Goal: Task Accomplishment & Management: Manage account settings

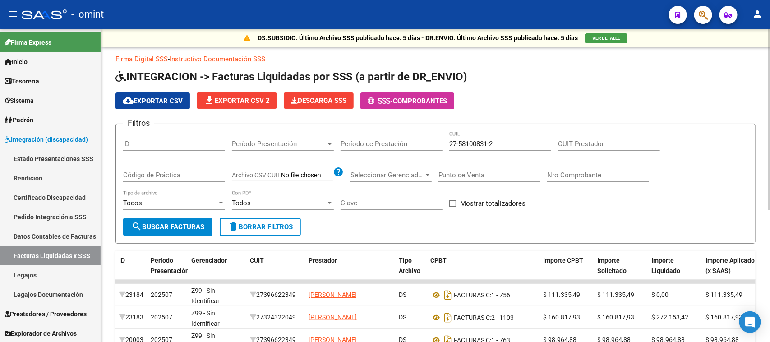
scroll to position [229, 0]
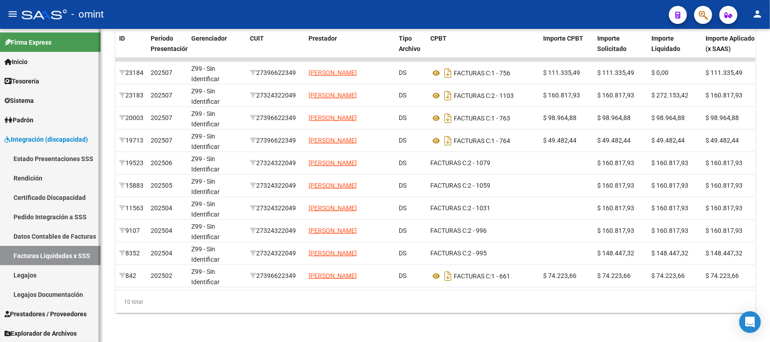
click at [54, 272] on link "Legajos" at bounding box center [50, 274] width 101 height 19
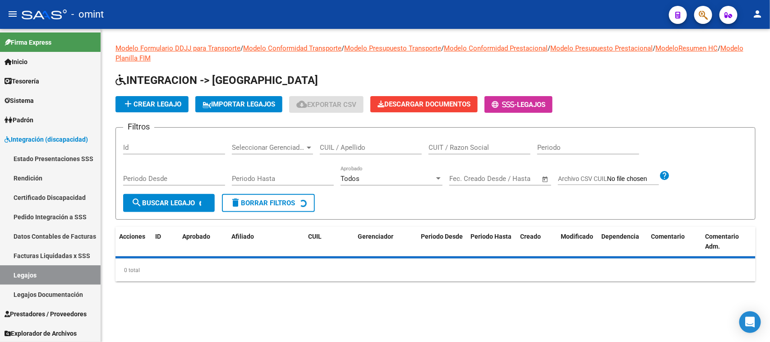
click at [402, 149] on input "CUIL / Apellido" at bounding box center [371, 147] width 102 height 8
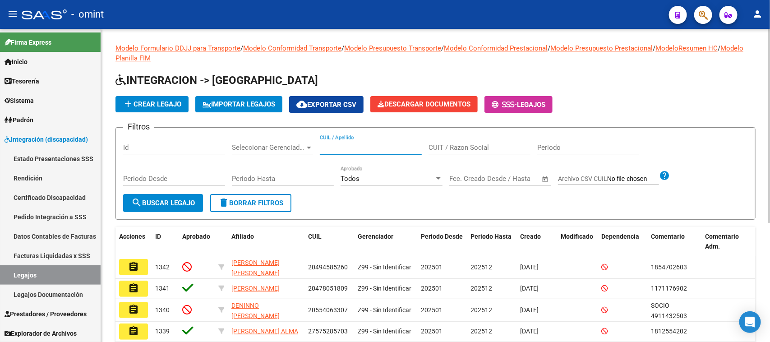
paste input "53116706"
type input "53116706"
click at [175, 199] on span "search Buscar Legajo" at bounding box center [163, 203] width 64 height 8
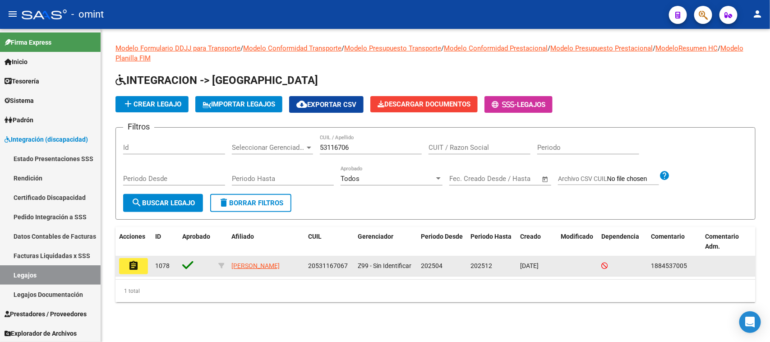
click at [125, 273] on button "assignment" at bounding box center [133, 266] width 29 height 16
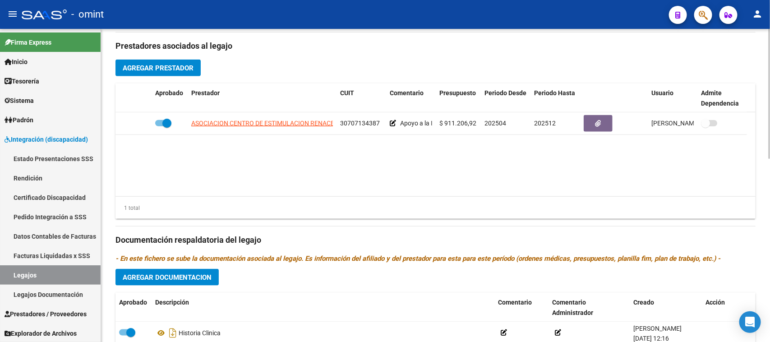
scroll to position [338, 0]
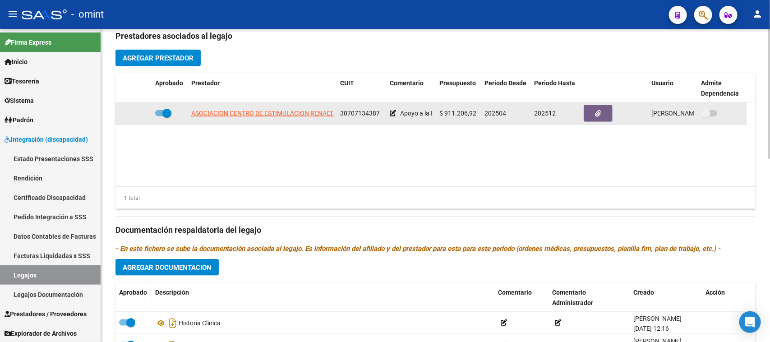
click at [393, 117] on div "Apoyo a la Integración Escolar (Equipo) / Módulo Integral Simple" at bounding box center [411, 113] width 42 height 10
click at [392, 113] on icon at bounding box center [393, 113] width 6 height 6
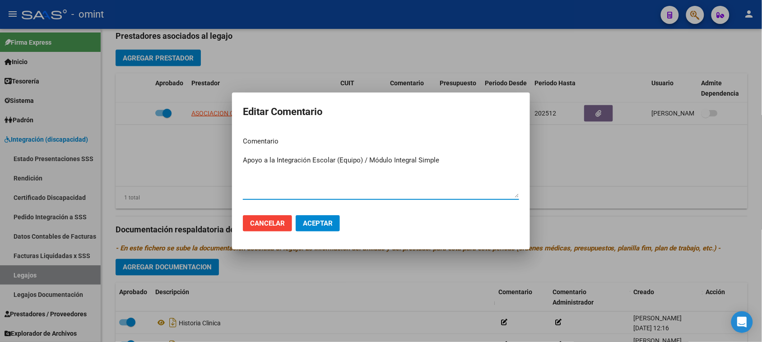
click at [424, 161] on textarea "Apoyo a la Integración Escolar (Equipo) / Módulo Integral Simple" at bounding box center [381, 176] width 276 height 42
type textarea "Apoyo a la Integración Escolar (Equipo) / Módulo Integral Intensivo"
click at [311, 237] on mat-dialog-actions "Cancelar Aceptar" at bounding box center [381, 223] width 276 height 31
click at [312, 231] on button "Aceptar" at bounding box center [318, 223] width 44 height 16
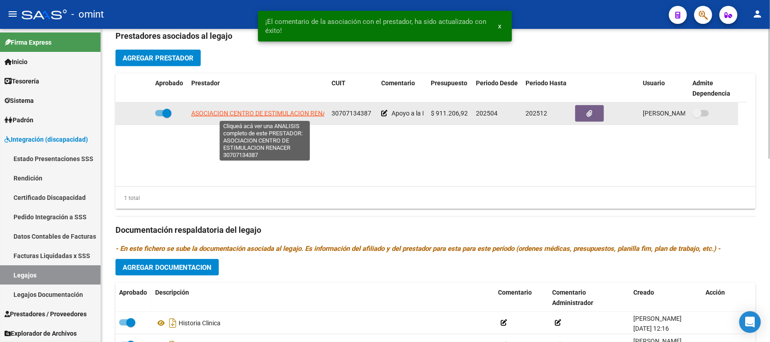
click at [305, 113] on span "ASOCIACION CENTRO DE ESTIMULACION RENACER" at bounding box center [264, 113] width 147 height 7
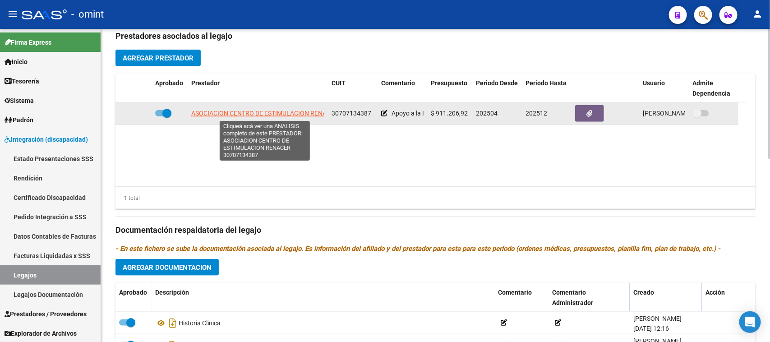
click at [305, 114] on span "ASOCIACION CENTRO DE ESTIMULACION RENACER" at bounding box center [264, 113] width 147 height 7
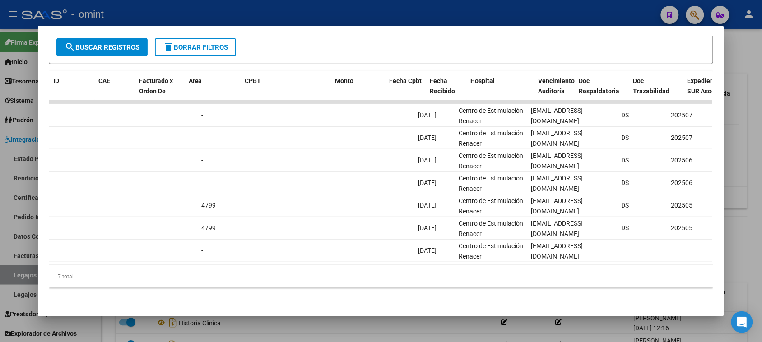
scroll to position [0, 0]
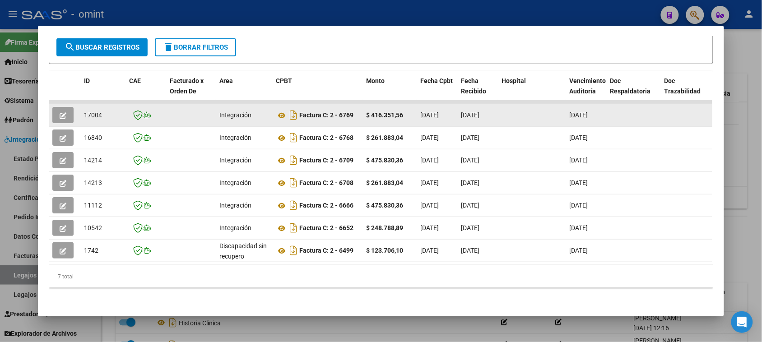
click at [55, 110] on button "button" at bounding box center [62, 115] width 21 height 16
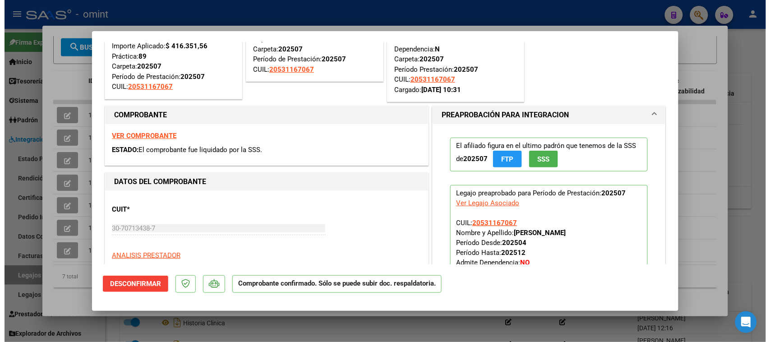
scroll to position [56, 0]
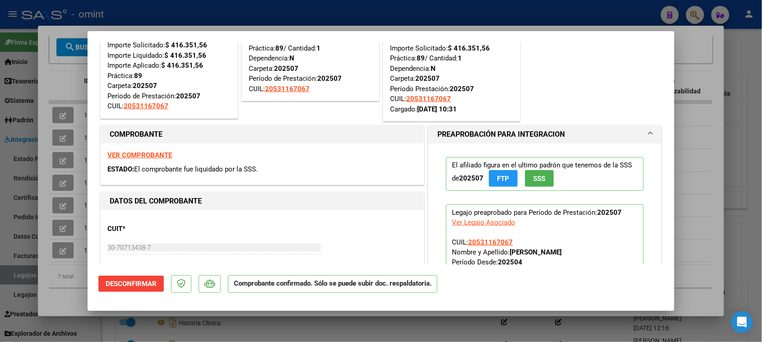
click at [137, 154] on strong "VER COMPROBANTE" at bounding box center [139, 155] width 65 height 8
type input "$ 0,00"
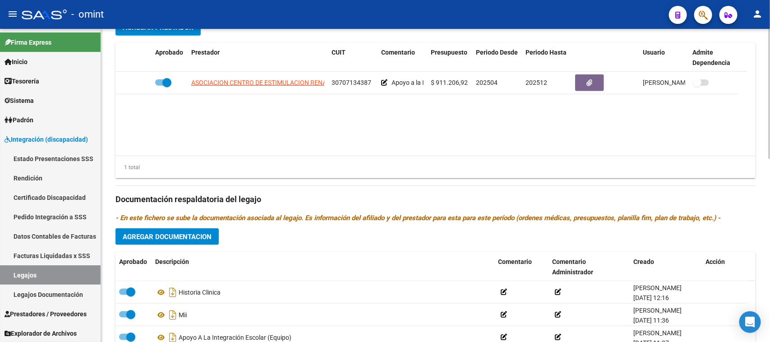
scroll to position [386, 0]
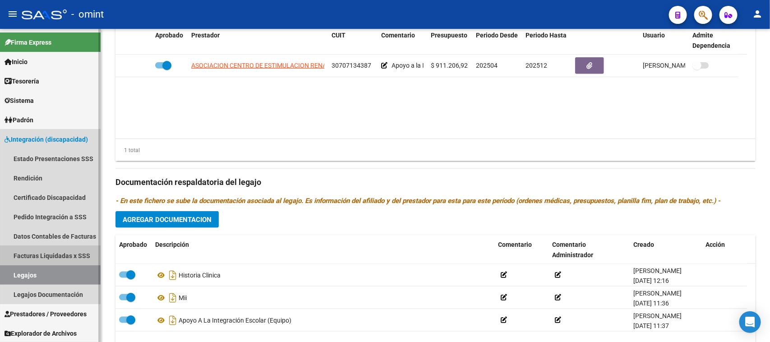
click at [65, 250] on link "Facturas Liquidadas x SSS" at bounding box center [50, 255] width 101 height 19
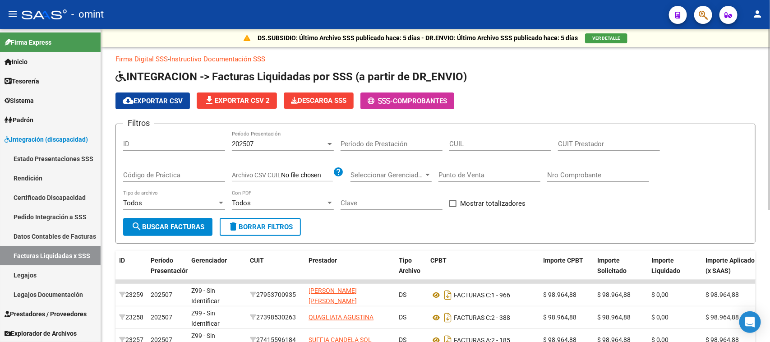
click at [287, 142] on div "202507" at bounding box center [279, 144] width 94 height 8
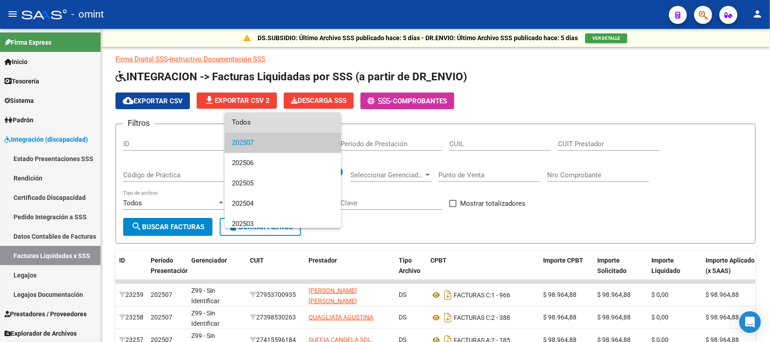
click at [290, 127] on span "Todos" at bounding box center [283, 122] width 102 height 20
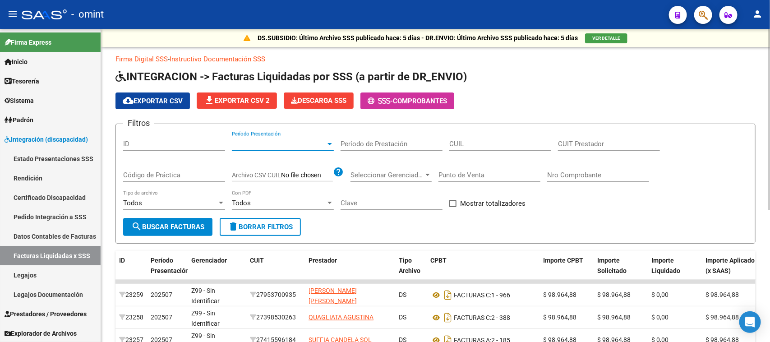
click at [526, 140] on input "CUIL" at bounding box center [500, 144] width 102 height 8
click at [559, 134] on div "CUIT Prestador" at bounding box center [609, 140] width 102 height 19
paste input "27-18004800-1"
type input "27-18004800-1"
click at [175, 235] on form "Filtros ID Período Presentación Período Presentación Período de Prestación CUIL…" at bounding box center [435, 184] width 640 height 120
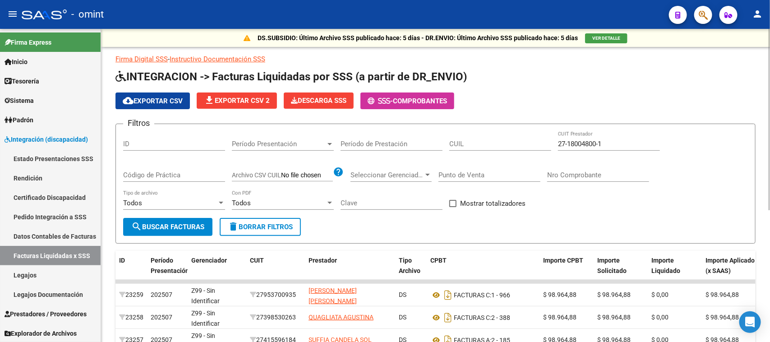
drag, startPoint x: 178, startPoint y: 224, endPoint x: 202, endPoint y: 222, distance: 24.0
click at [179, 224] on span "search Buscar Facturas" at bounding box center [167, 227] width 73 height 8
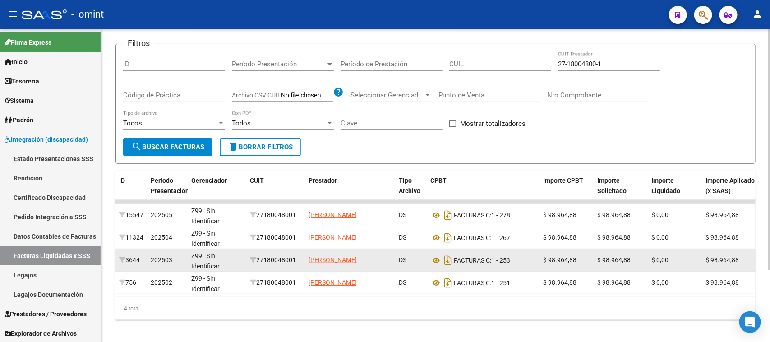
scroll to position [93, 0]
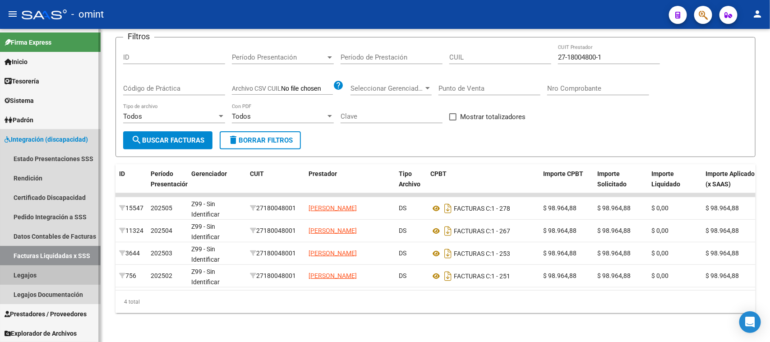
click at [17, 271] on link "Legajos" at bounding box center [50, 274] width 101 height 19
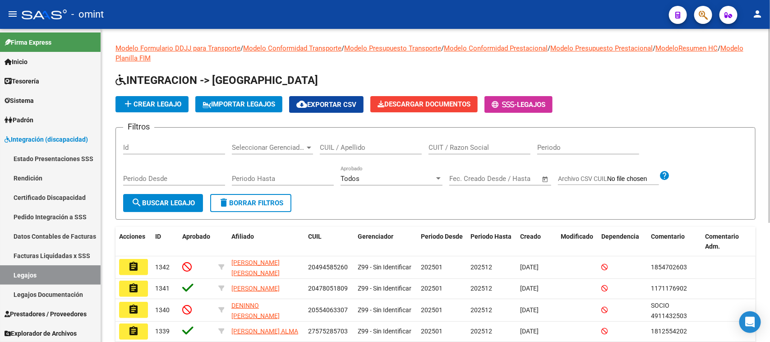
click at [460, 152] on div "CUIT / Razon Social" at bounding box center [480, 144] width 102 height 19
paste input "27180048001"
type input "27180048001"
click at [167, 204] on span "search Buscar Legajo" at bounding box center [163, 203] width 64 height 8
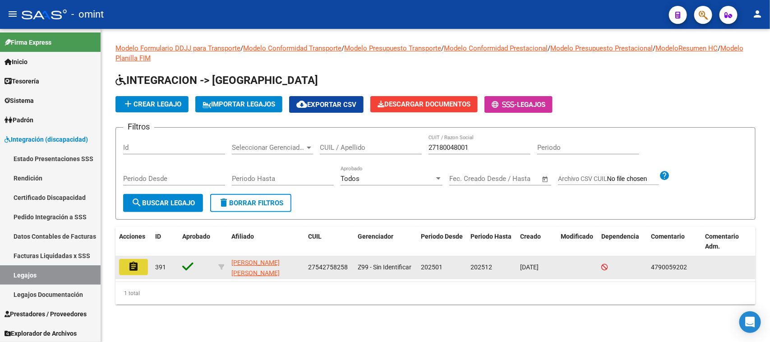
click at [134, 263] on mat-icon "assignment" at bounding box center [133, 266] width 11 height 11
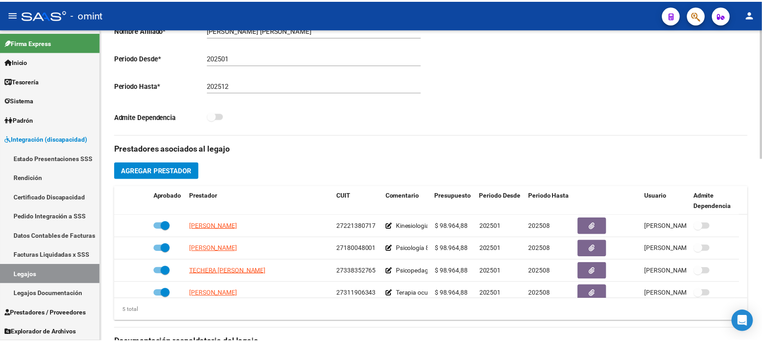
scroll to position [282, 0]
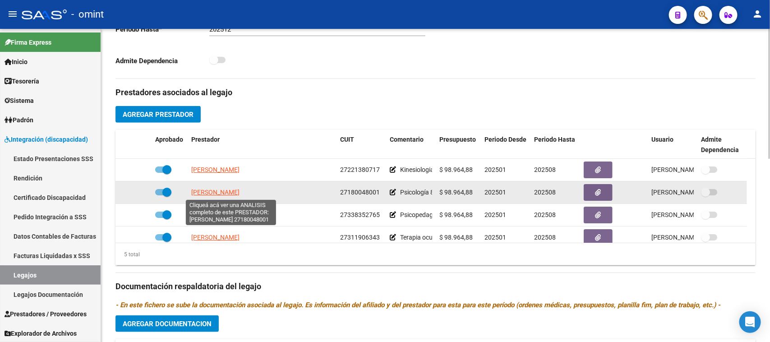
click at [240, 193] on span "[PERSON_NAME]" at bounding box center [215, 192] width 48 height 7
type textarea "27180048001"
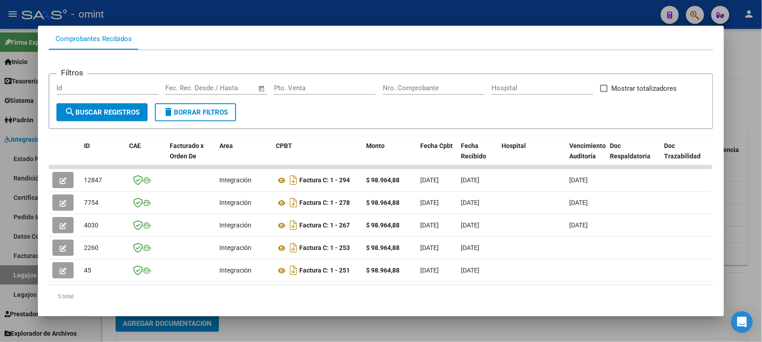
scroll to position [122, 0]
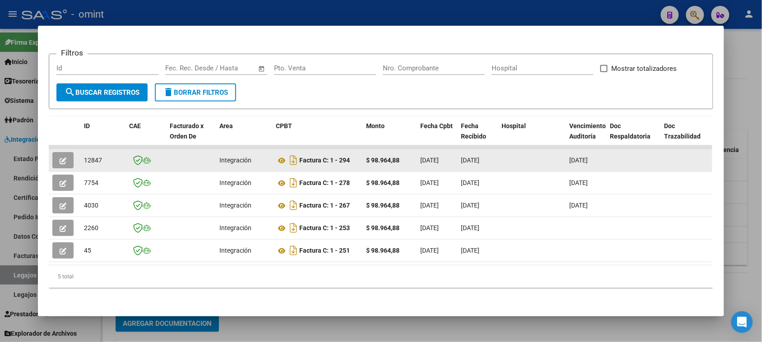
click at [52, 154] on button "button" at bounding box center [62, 160] width 21 height 16
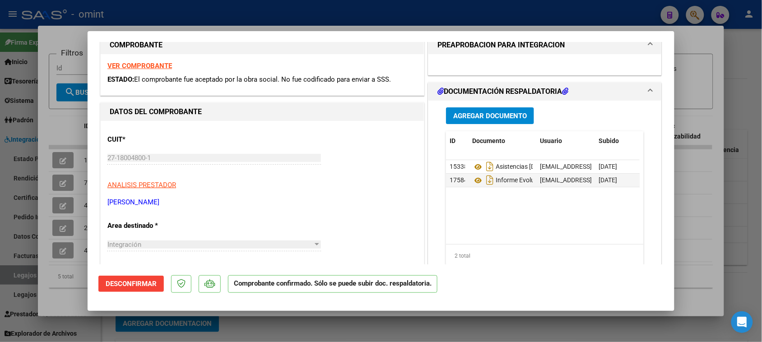
scroll to position [0, 0]
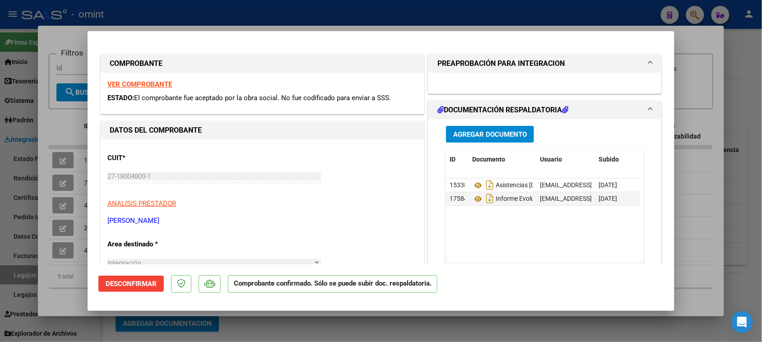
click at [163, 87] on strong "VER COMPROBANTE" at bounding box center [139, 84] width 65 height 8
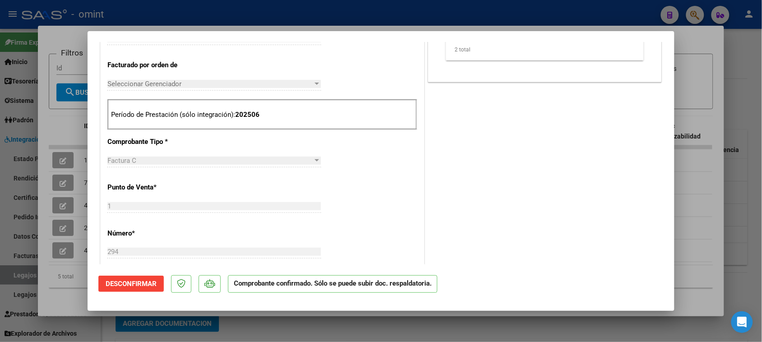
scroll to position [226, 0]
type input "$ 0,00"
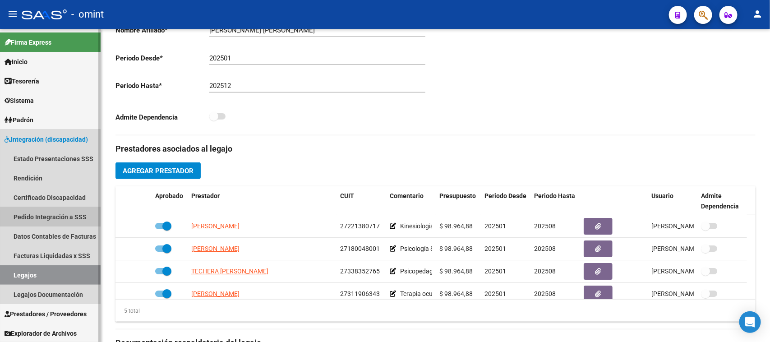
click at [68, 220] on link "Pedido Integración a SSS" at bounding box center [50, 216] width 101 height 19
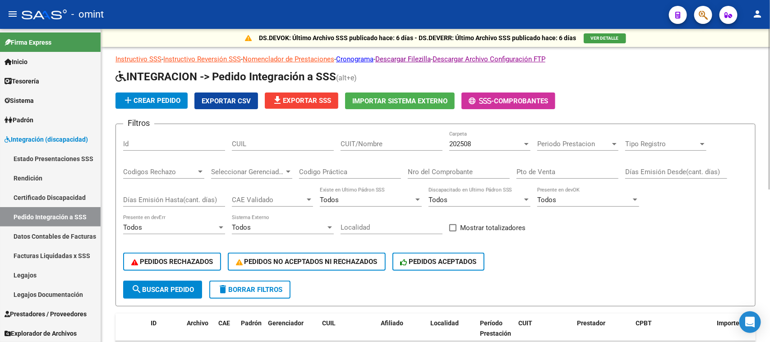
click at [367, 141] on input "CUIT/Nombre" at bounding box center [392, 144] width 102 height 8
paste input "27180048001"
type input "27180048001"
click at [499, 168] on input "Nro del Comprobante" at bounding box center [459, 172] width 102 height 8
type input "294"
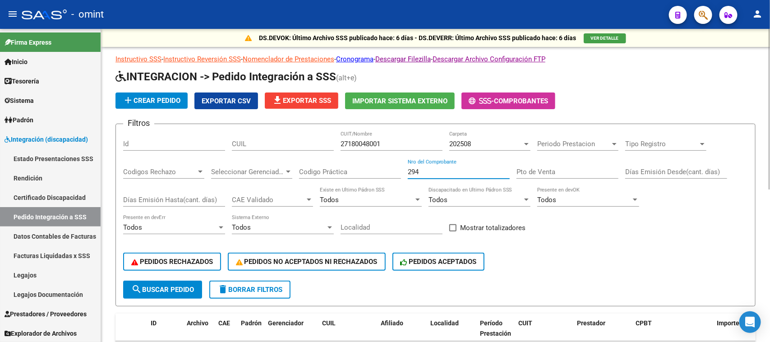
click at [178, 286] on span "search Buscar Pedido" at bounding box center [162, 290] width 63 height 8
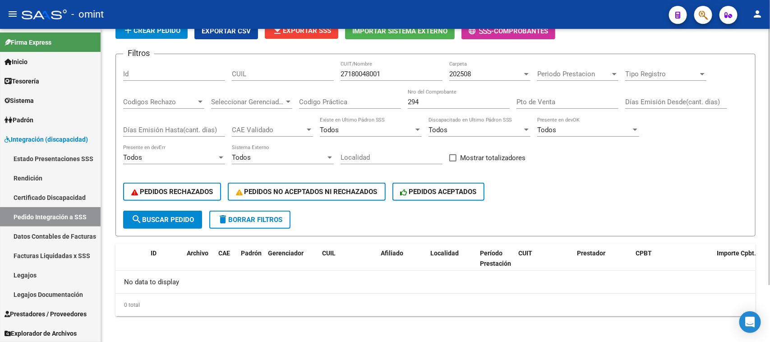
scroll to position [14, 0]
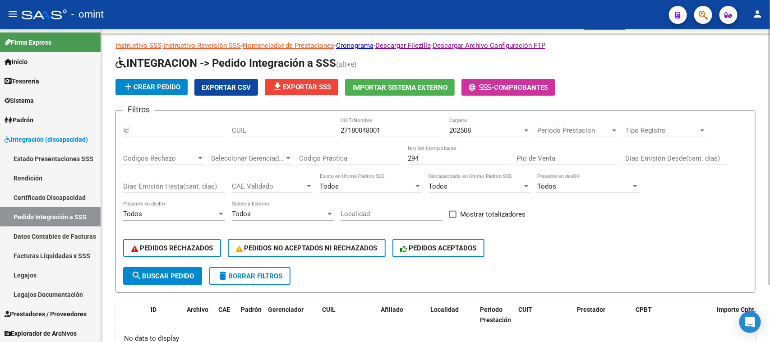
click at [508, 123] on div "202508 Carpeta" at bounding box center [489, 127] width 81 height 19
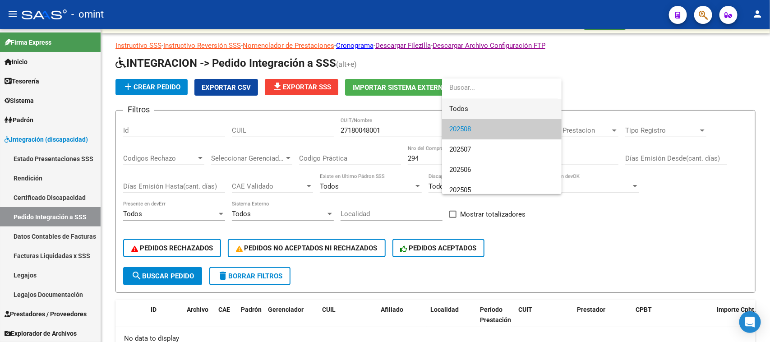
click at [493, 108] on span "Todos" at bounding box center [501, 109] width 105 height 20
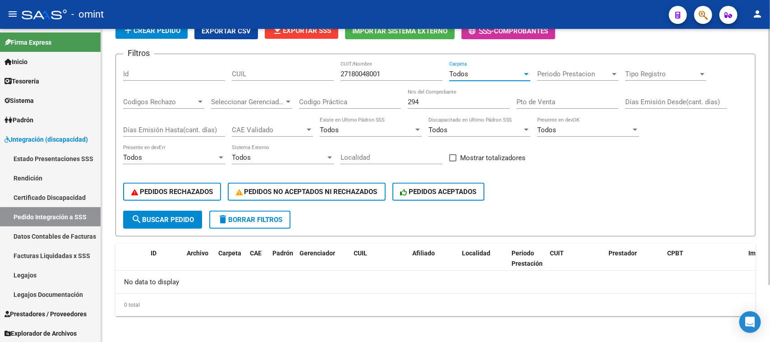
click at [152, 216] on span "search Buscar Pedido" at bounding box center [162, 220] width 63 height 8
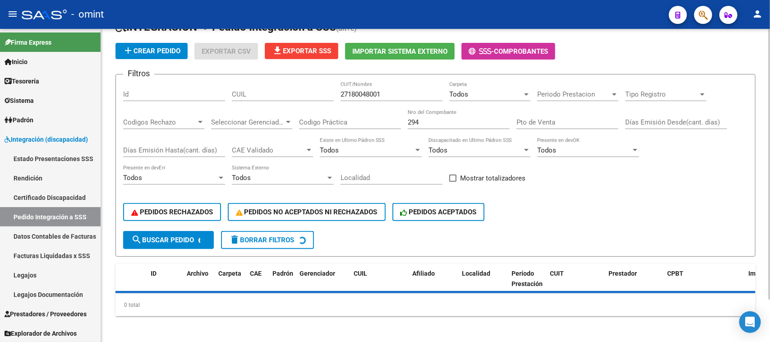
scroll to position [70, 0]
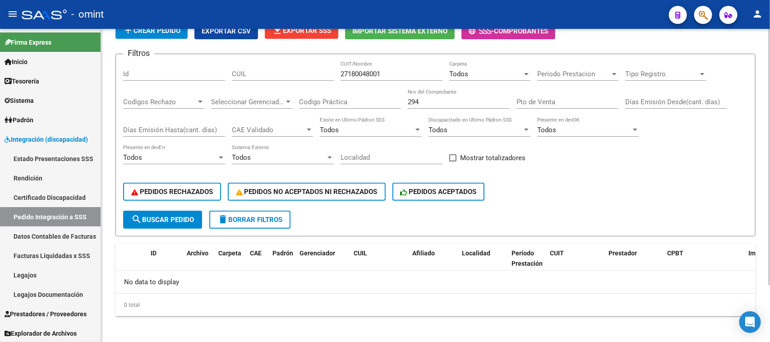
click at [348, 73] on input "27180048001" at bounding box center [392, 74] width 102 height 8
click at [380, 71] on input "27-180048001" at bounding box center [392, 74] width 102 height 8
type input "27-18004800-1"
click at [171, 211] on button "search Buscar Pedido" at bounding box center [162, 220] width 79 height 18
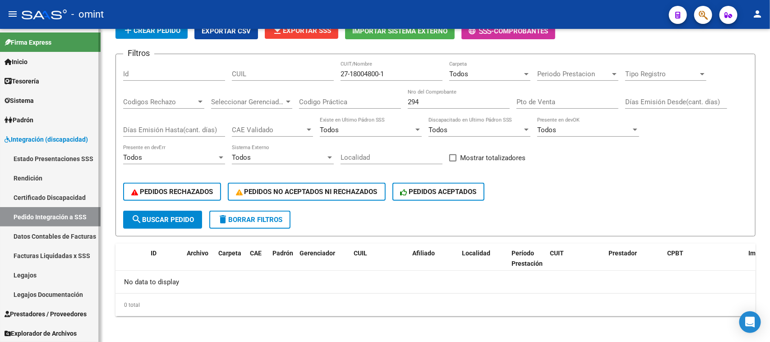
scroll to position [0, 0]
click at [61, 307] on link "Prestadores / Proveedores" at bounding box center [50, 313] width 101 height 19
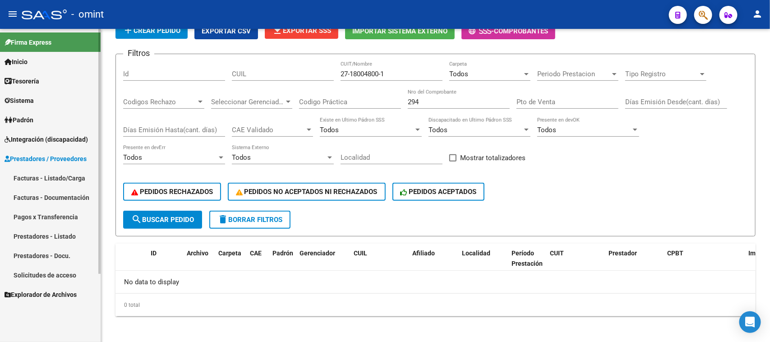
scroll to position [0, 0]
click at [54, 177] on link "Facturas - Listado/Carga" at bounding box center [50, 177] width 101 height 19
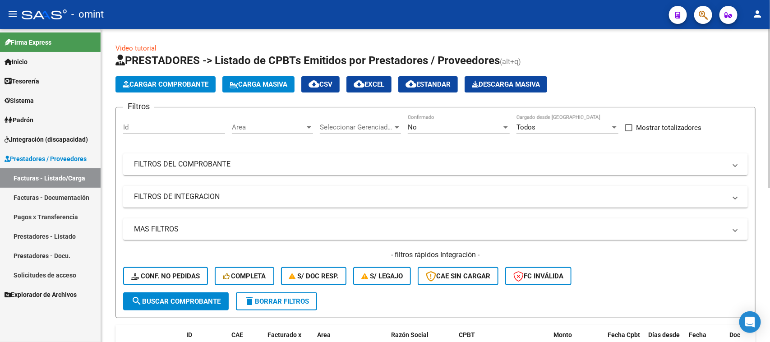
click at [459, 125] on div "No" at bounding box center [455, 127] width 94 height 8
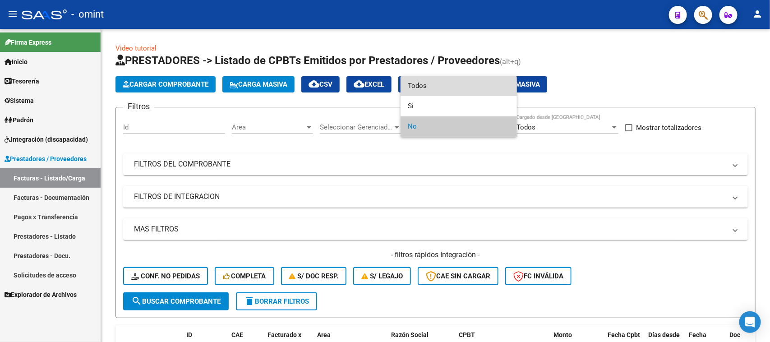
click at [465, 91] on span "Todos" at bounding box center [459, 86] width 102 height 20
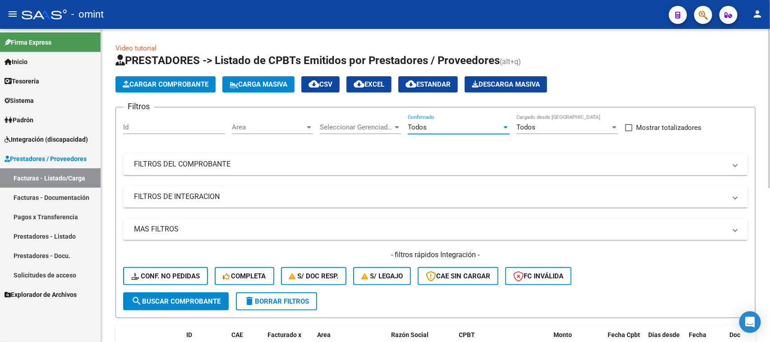
click at [419, 141] on div "Todos Confirmado" at bounding box center [459, 129] width 102 height 28
click at [407, 172] on mat-expansion-panel-header "FILTROS DEL COMPROBANTE" at bounding box center [435, 164] width 625 height 22
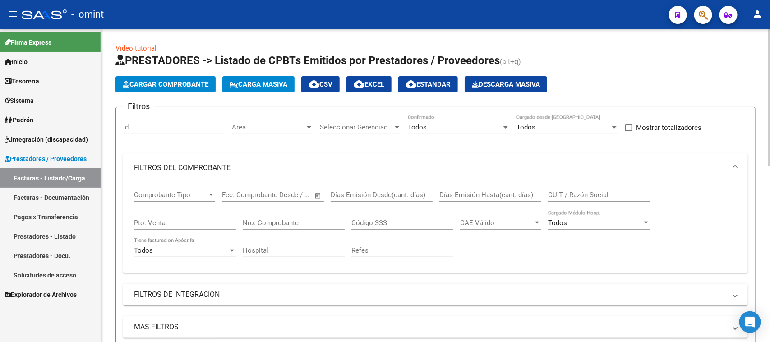
click at [578, 184] on div "CUIT / Razón Social" at bounding box center [599, 191] width 102 height 19
paste input "27180048001"
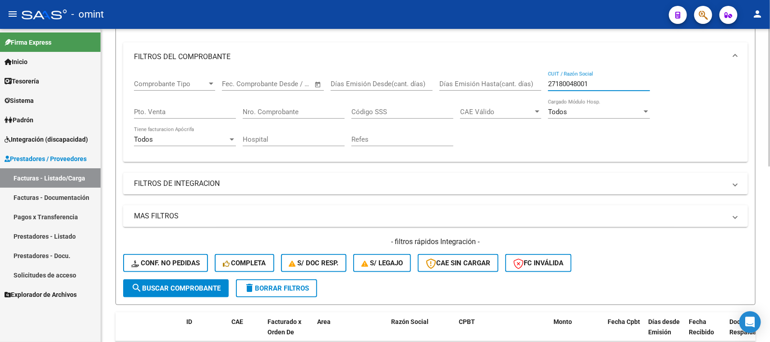
scroll to position [113, 0]
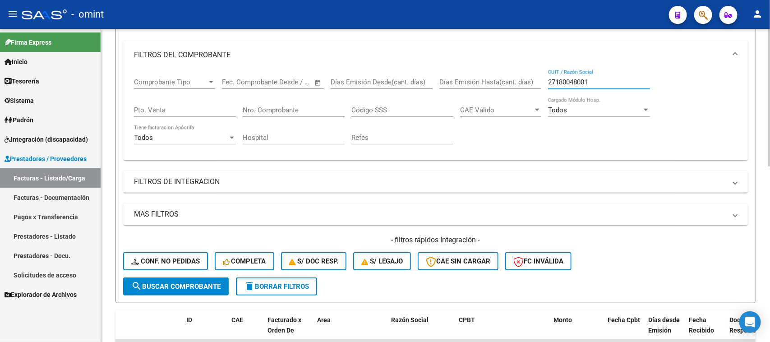
type input "27180048001"
click at [193, 282] on span "search Buscar Comprobante" at bounding box center [175, 286] width 89 height 8
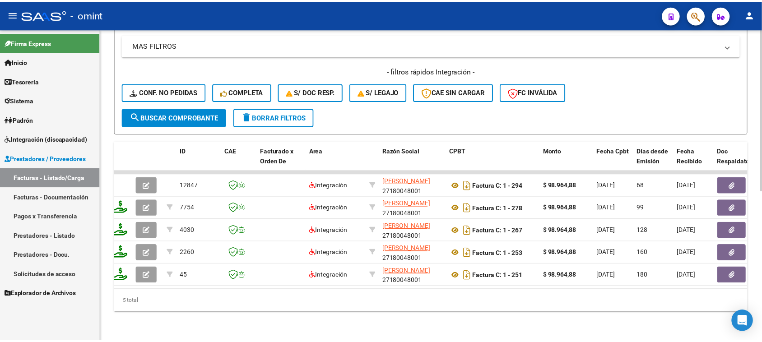
scroll to position [0, 0]
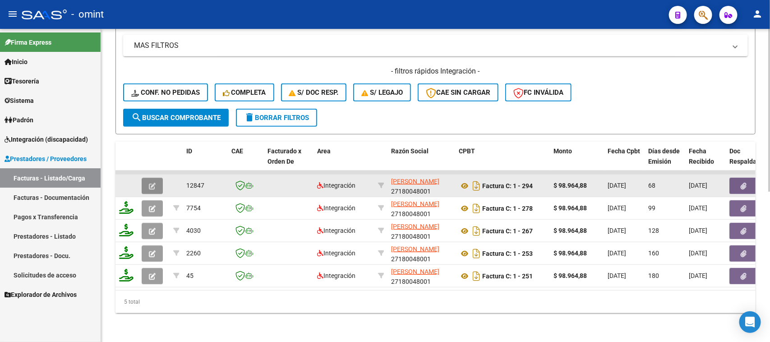
click at [150, 183] on icon "button" at bounding box center [152, 186] width 7 height 7
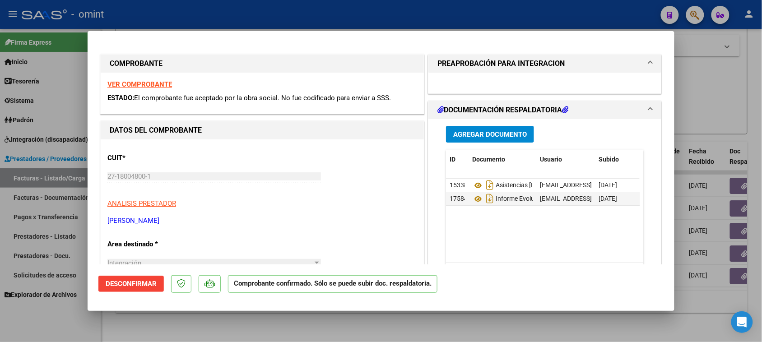
type input "$ 0,00"
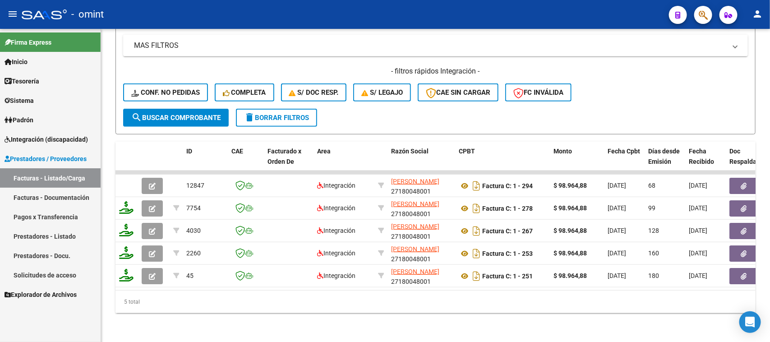
click at [83, 143] on span "Integración (discapacidad)" at bounding box center [46, 139] width 83 height 10
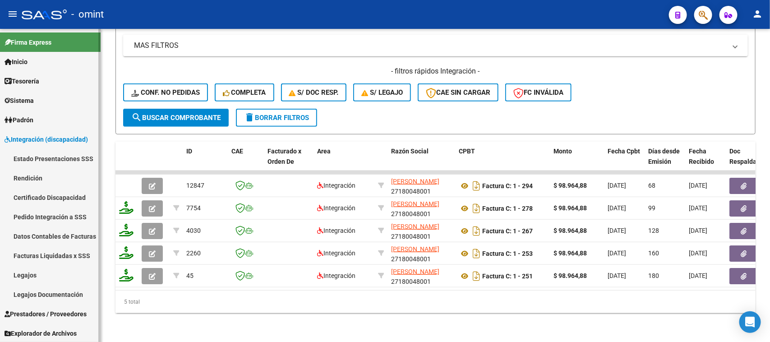
click at [28, 271] on link "Legajos" at bounding box center [50, 274] width 101 height 19
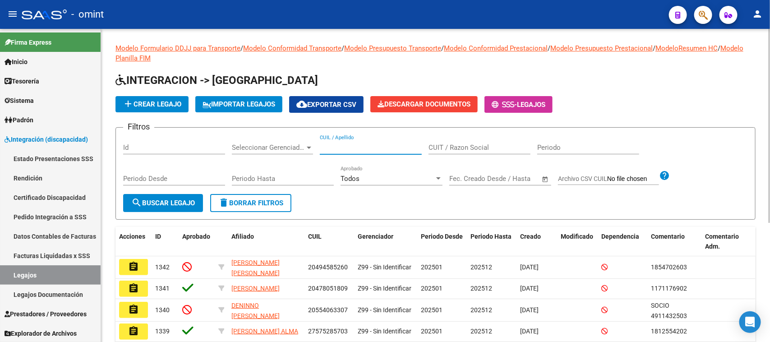
click at [401, 148] on input "CUIL / Apellido" at bounding box center [371, 147] width 102 height 8
paste input "20-54705425-4"
click at [158, 202] on span "search Buscar Legajo" at bounding box center [163, 203] width 64 height 8
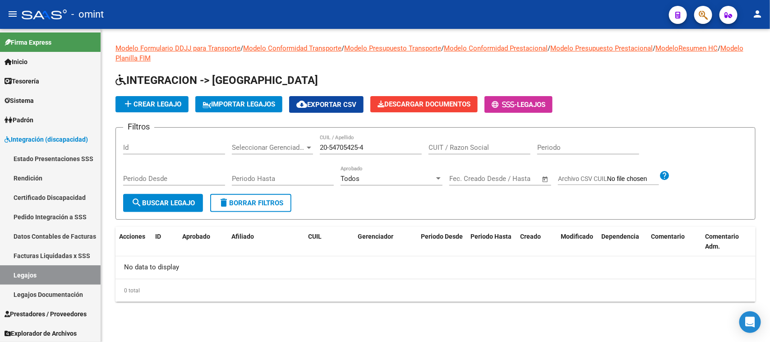
click at [328, 150] on input "20-54705425-4" at bounding box center [371, 147] width 102 height 8
click at [330, 147] on input "20-54705425-4" at bounding box center [371, 147] width 102 height 8
click at [361, 144] on input "2054705425-4" at bounding box center [371, 147] width 102 height 8
type input "20547054254"
click at [175, 199] on span "search Buscar Legajo" at bounding box center [163, 203] width 64 height 8
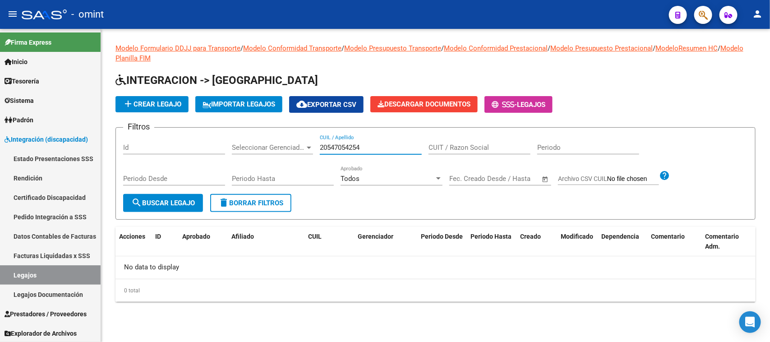
drag, startPoint x: 329, startPoint y: 145, endPoint x: 176, endPoint y: 142, distance: 153.0
click at [179, 142] on div "Filtros Id Seleccionar Gerenciador Seleccionar Gerenciador 20547054254 CUIL / A…" at bounding box center [435, 164] width 625 height 59
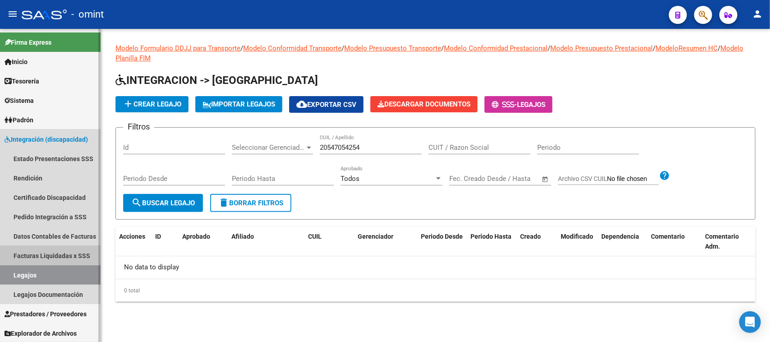
click at [48, 249] on link "Facturas Liquidadas x SSS" at bounding box center [50, 255] width 101 height 19
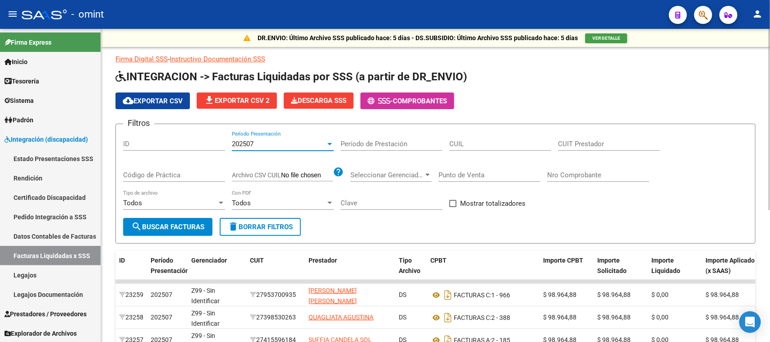
click at [276, 140] on div "202507" at bounding box center [279, 144] width 94 height 8
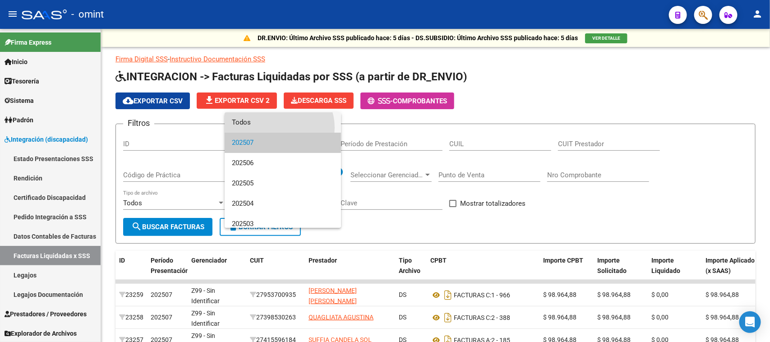
click at [276, 128] on span "Todos" at bounding box center [283, 122] width 102 height 20
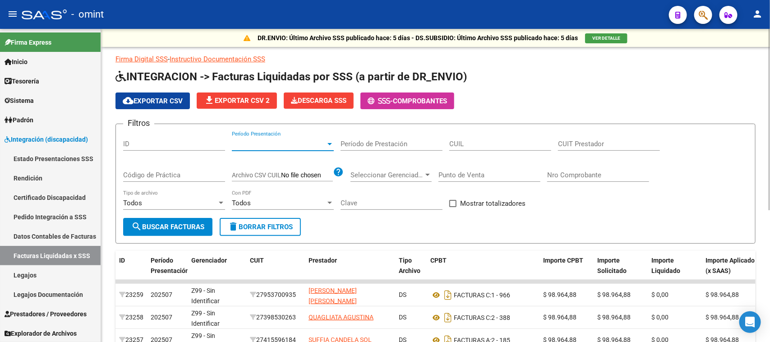
click at [539, 149] on div "CUIL" at bounding box center [500, 140] width 102 height 19
paste input "20-54705425-4"
type input "20-54705425-4"
click at [145, 223] on span "search Buscar Facturas" at bounding box center [167, 227] width 73 height 8
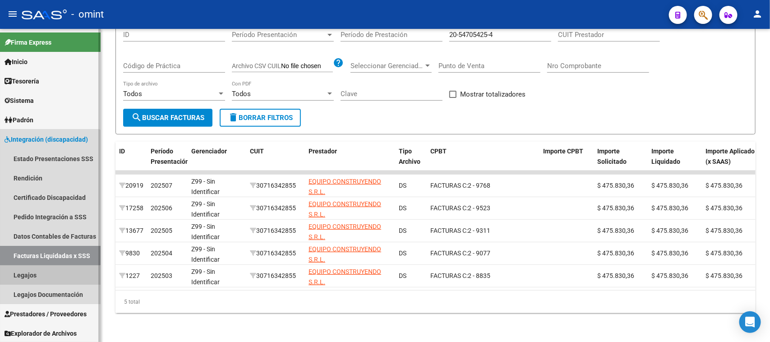
click at [47, 276] on link "Legajos" at bounding box center [50, 274] width 101 height 19
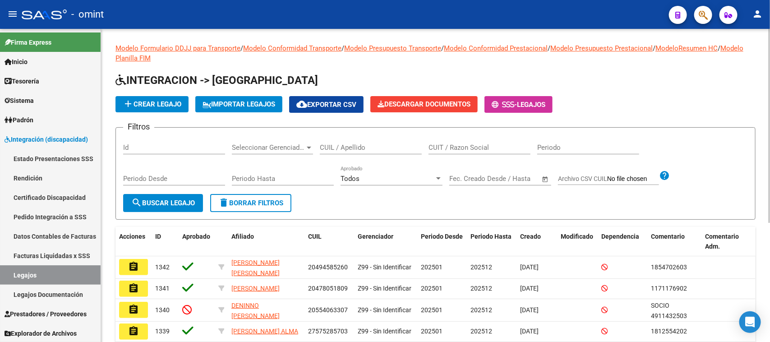
click at [342, 144] on input "CUIL / Apellido" at bounding box center [371, 147] width 102 height 8
type input "NUÑEZ M"
click at [186, 199] on span "search Buscar Legajo" at bounding box center [163, 203] width 64 height 8
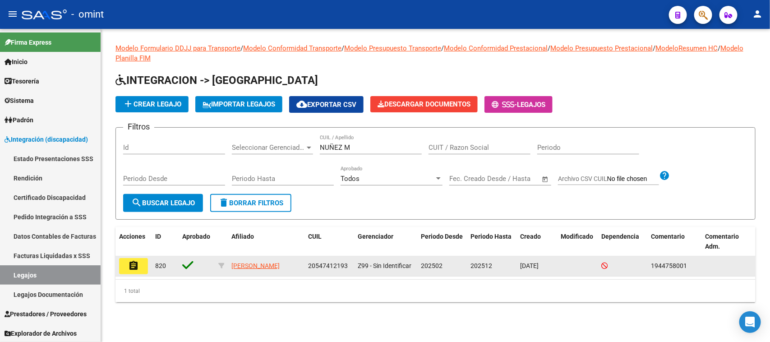
click at [136, 262] on mat-icon "assignment" at bounding box center [133, 265] width 11 height 11
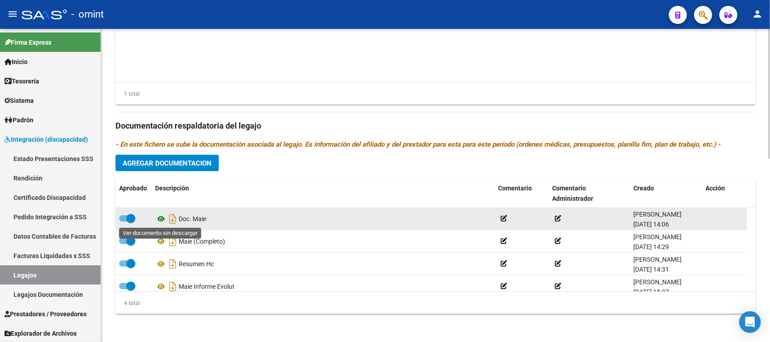
click at [157, 217] on icon at bounding box center [161, 218] width 12 height 11
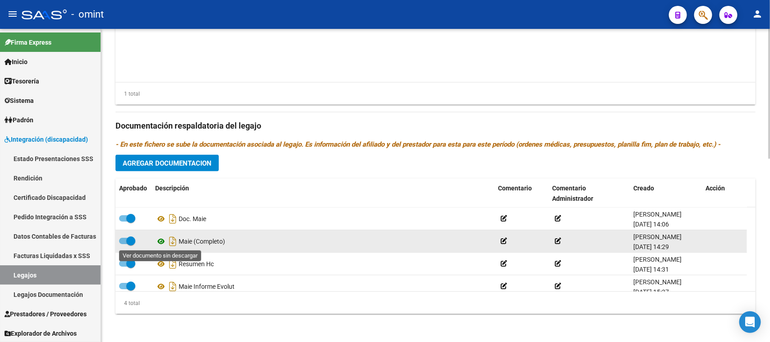
click at [161, 240] on icon at bounding box center [161, 241] width 12 height 11
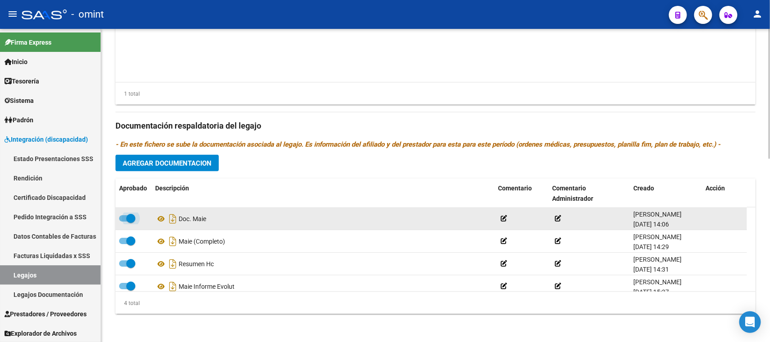
click at [123, 222] on label at bounding box center [127, 218] width 16 height 11
click at [123, 222] on input "checkbox" at bounding box center [123, 222] width 0 height 0
click at [708, 222] on div at bounding box center [725, 218] width 38 height 10
click at [707, 220] on icon at bounding box center [709, 218] width 7 height 9
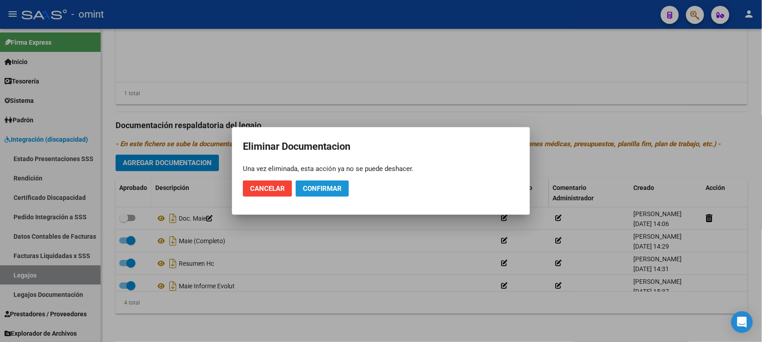
click at [333, 185] on span "Confirmar" at bounding box center [322, 189] width 39 height 8
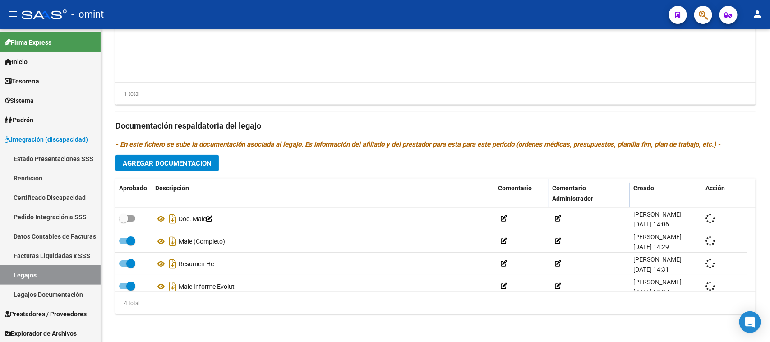
checkbox input "true"
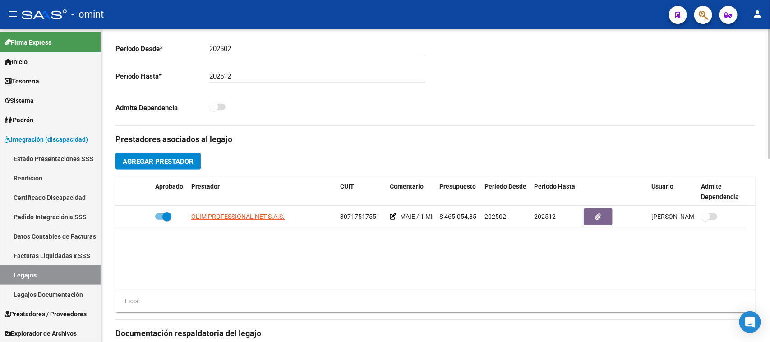
scroll to position [217, 0]
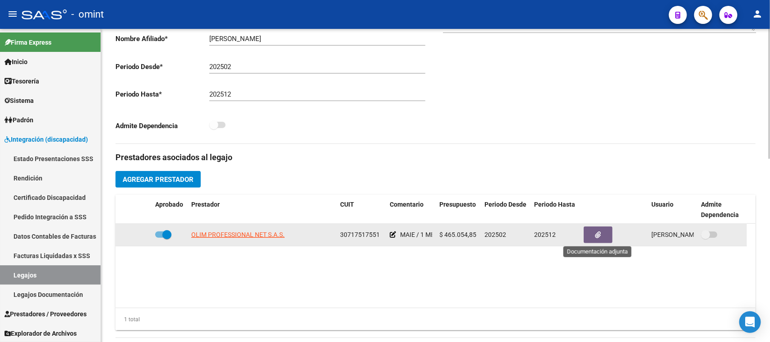
click at [601, 229] on button "button" at bounding box center [598, 234] width 29 height 17
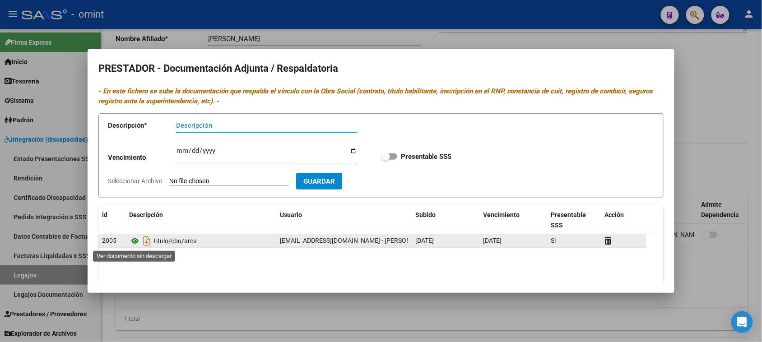
click at [134, 242] on icon at bounding box center [135, 241] width 12 height 11
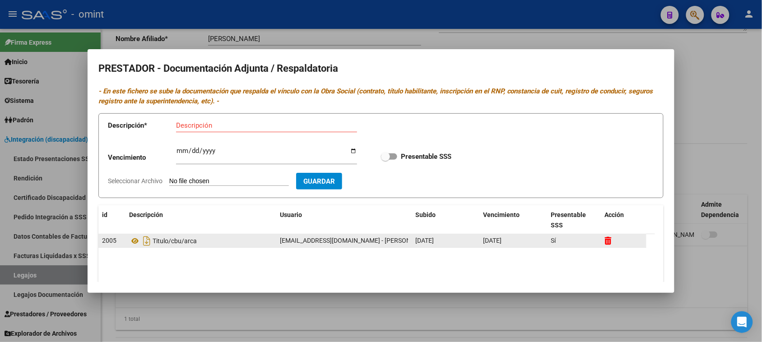
click at [605, 239] on icon at bounding box center [608, 240] width 7 height 9
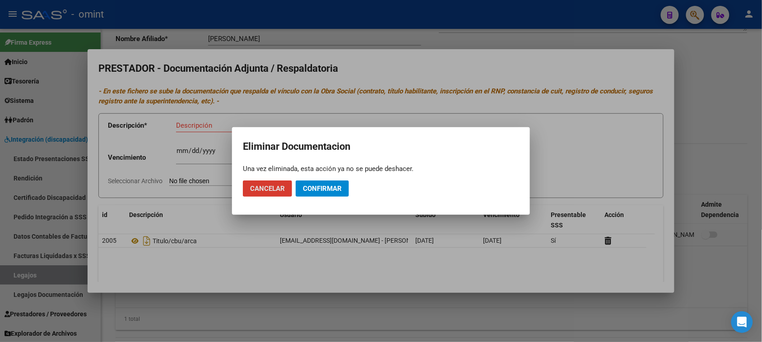
click at [340, 193] on button "Confirmar" at bounding box center [322, 188] width 53 height 16
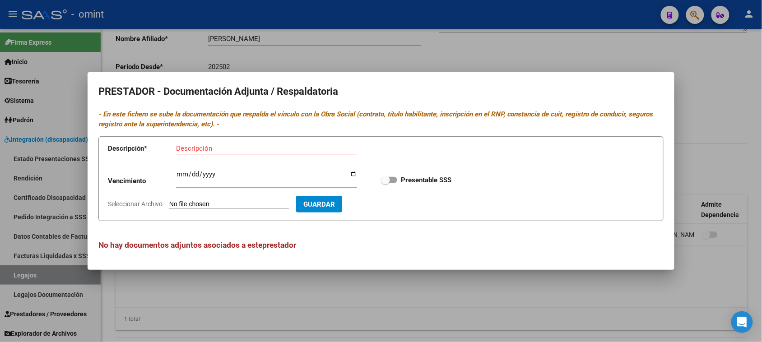
click at [217, 153] on div "Descripción" at bounding box center [266, 149] width 181 height 14
paste input "Habilitación/Categoria/CBU/ARCA"
click at [199, 148] on input "Habilitación/Categoria/CBU/ARCA" at bounding box center [266, 148] width 181 height 8
type input "RNP/Categoria/CBU/ARCA"
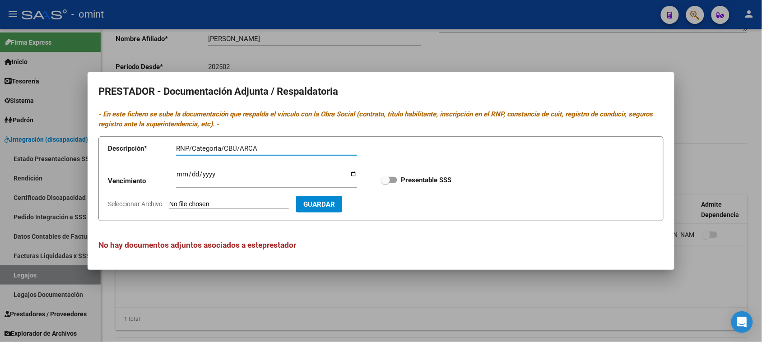
click at [394, 177] on span at bounding box center [389, 180] width 16 height 6
click at [385, 183] on input "Presentable SSS" at bounding box center [385, 183] width 0 height 0
checkbox input "true"
type input "C:\fakepath\MAIE - DOC PRESTADOR.pdf"
click at [177, 164] on div "Vencimiento Ingresar vencimiento Presentable SSS" at bounding box center [381, 180] width 546 height 32
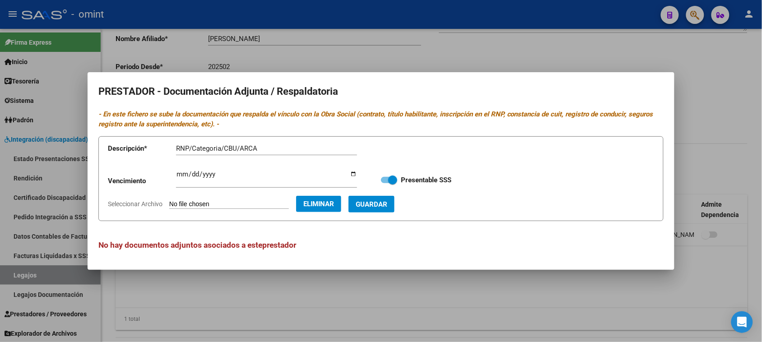
click at [180, 173] on input "Ingresar vencimiento" at bounding box center [266, 178] width 181 height 14
type input "[DATE]"
click at [390, 210] on button "Guardar" at bounding box center [371, 204] width 46 height 17
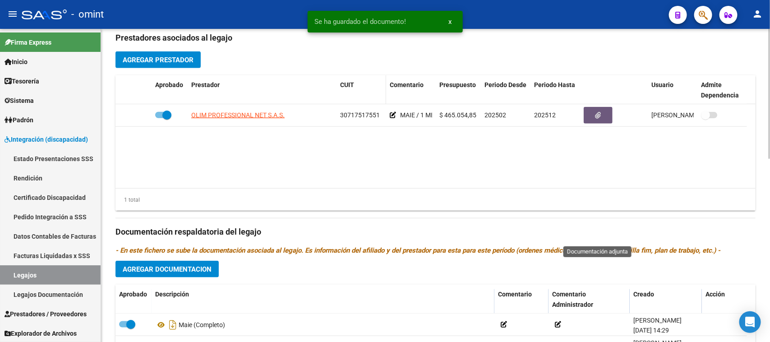
scroll to position [443, 0]
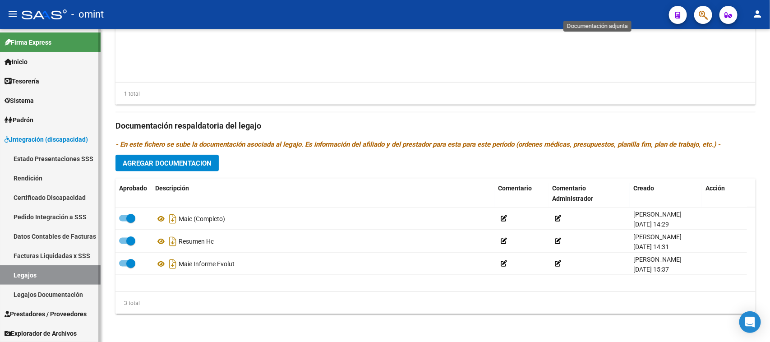
click at [36, 274] on link "Legajos" at bounding box center [50, 274] width 101 height 19
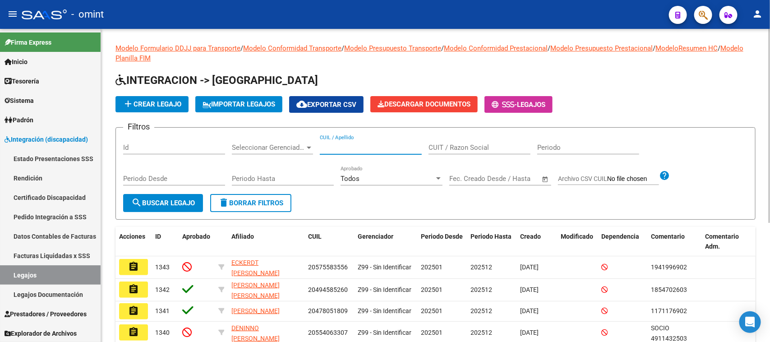
click at [330, 143] on input "CUIL / Apellido" at bounding box center [371, 147] width 102 height 8
type input "mazza"
click at [183, 191] on div "Periodo Desde" at bounding box center [174, 180] width 102 height 28
click at [180, 199] on span "search Buscar Legajo" at bounding box center [163, 203] width 64 height 8
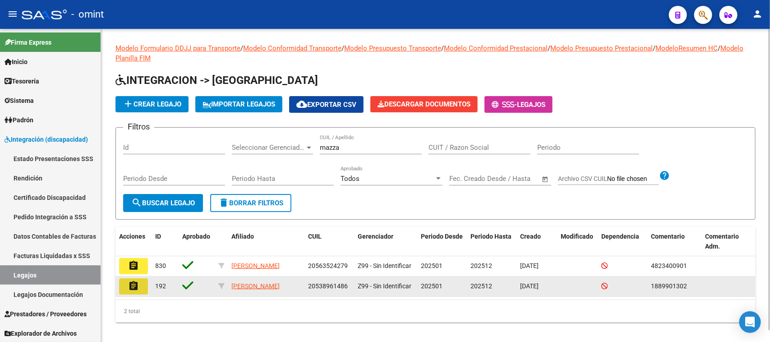
click at [134, 286] on mat-icon "assignment" at bounding box center [133, 286] width 11 height 11
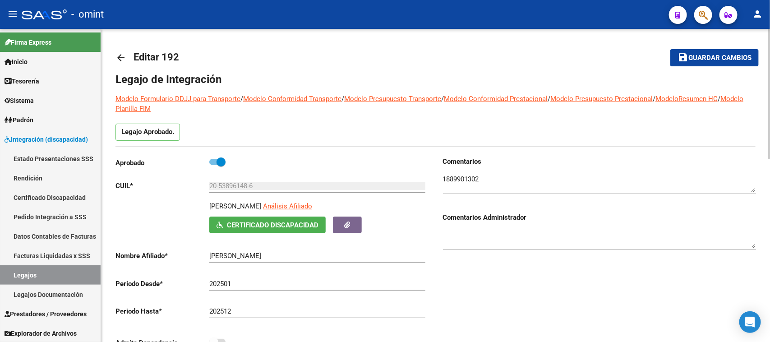
click at [365, 201] on div "20-53896148-6 Ingresar CUIL" at bounding box center [317, 187] width 216 height 28
click at [312, 208] on span "Análisis Afiliado" at bounding box center [287, 206] width 49 height 8
type textarea "20538961486"
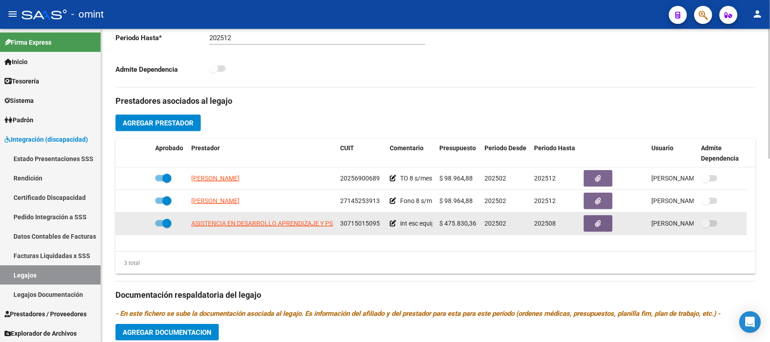
scroll to position [282, 0]
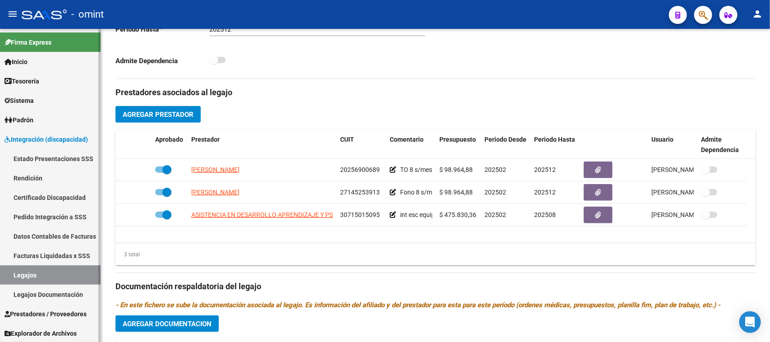
click at [44, 99] on link "Sistema" at bounding box center [50, 100] width 101 height 19
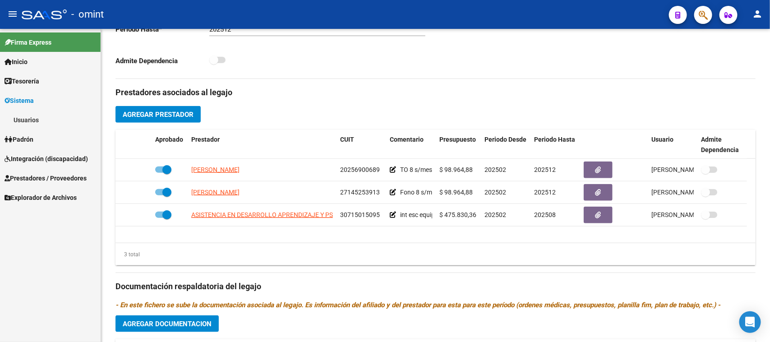
click at [39, 123] on link "Usuarios" at bounding box center [50, 119] width 101 height 19
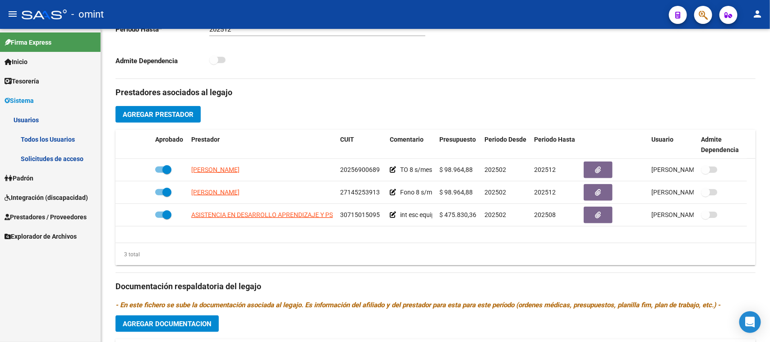
click at [39, 138] on link "Todos los Usuarios" at bounding box center [50, 138] width 101 height 19
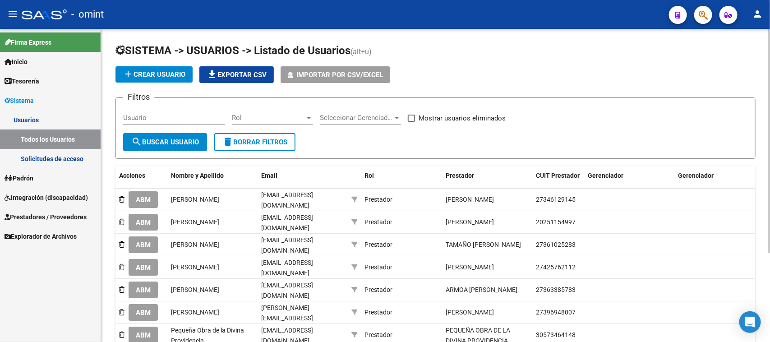
click at [181, 112] on div "Usuario" at bounding box center [174, 114] width 102 height 19
type input "medina"
click at [182, 134] on button "search Buscar Usuario" at bounding box center [165, 142] width 84 height 18
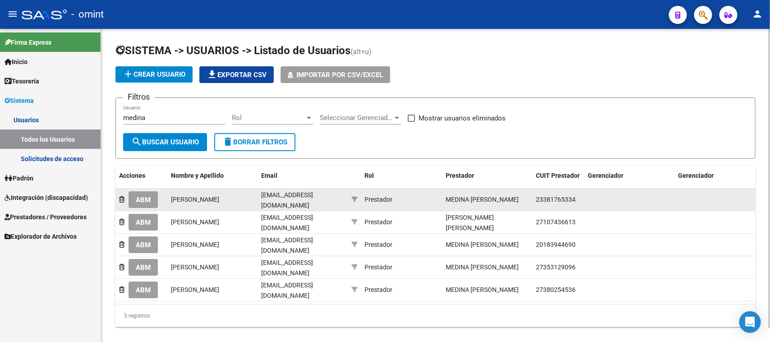
click at [568, 201] on span "23381765334" at bounding box center [556, 199] width 40 height 7
copy span "23381765334"
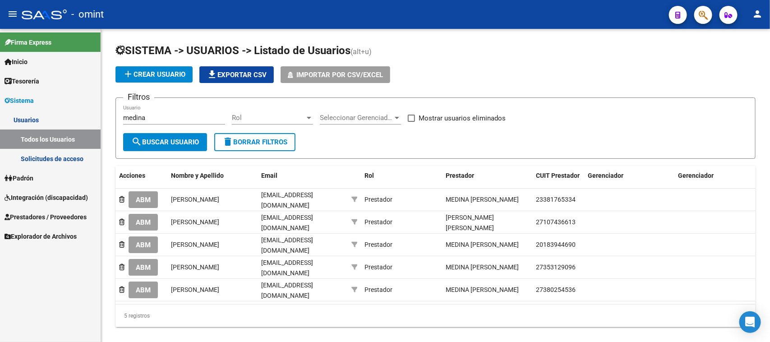
click at [52, 204] on link "Integración (discapacidad)" at bounding box center [50, 197] width 101 height 19
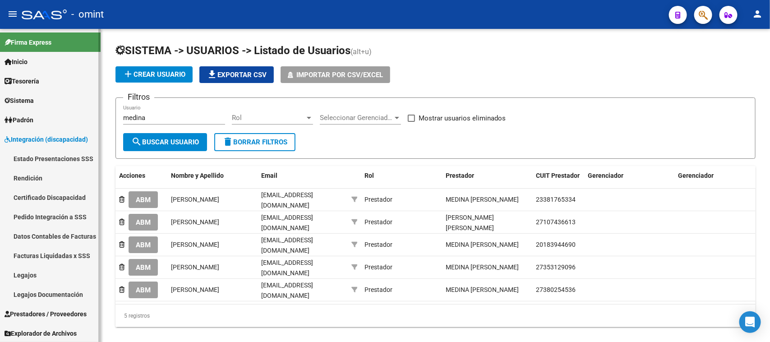
click at [41, 273] on link "Legajos" at bounding box center [50, 274] width 101 height 19
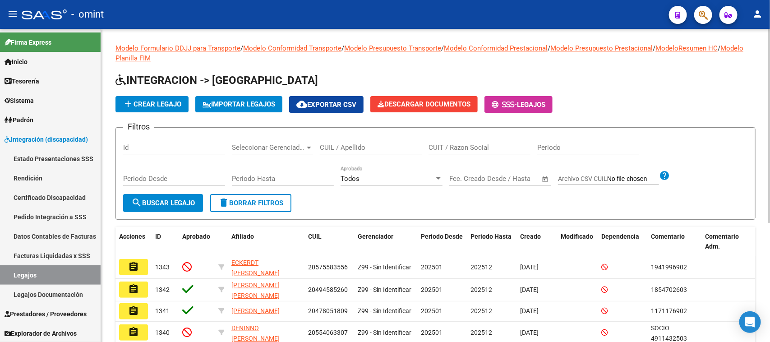
click at [501, 143] on input "CUIT / Razon Social" at bounding box center [480, 147] width 102 height 8
paste input "23381765334"
type input "23381765334"
click at [174, 199] on span "search Buscar Legajo" at bounding box center [163, 203] width 64 height 8
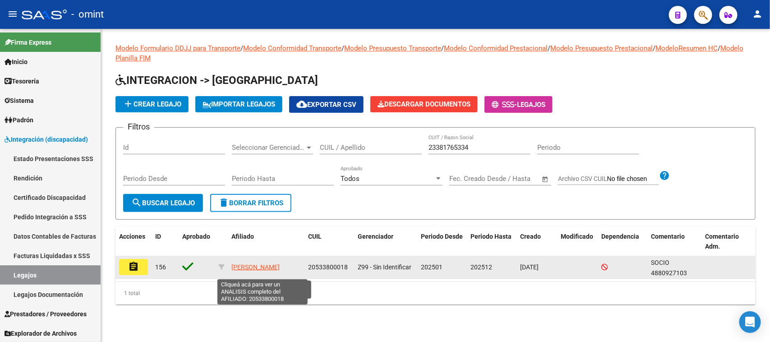
click at [244, 264] on span "[PERSON_NAME]" at bounding box center [255, 266] width 48 height 7
type textarea "20533800018"
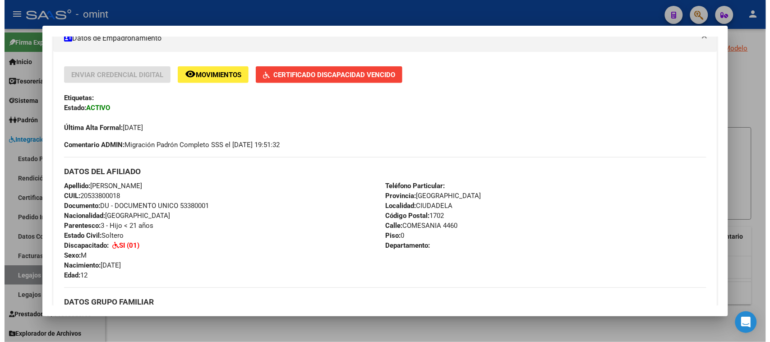
scroll to position [169, 0]
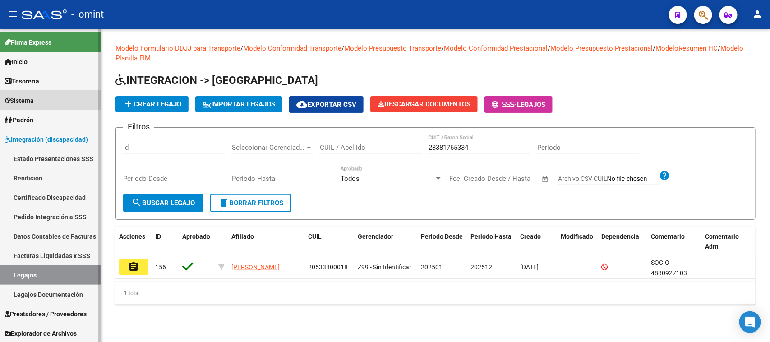
click at [32, 96] on span "Sistema" at bounding box center [19, 101] width 29 height 10
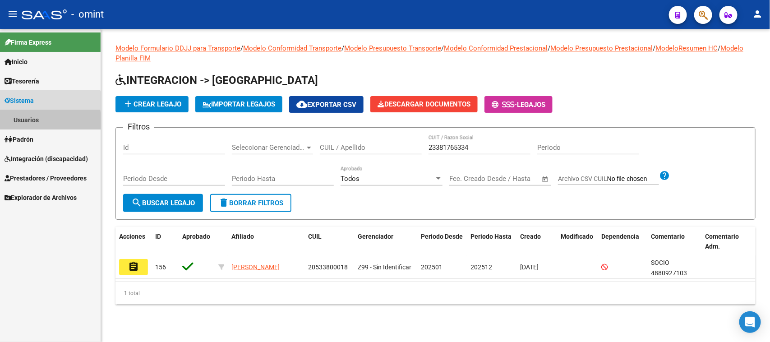
click at [41, 123] on link "Usuarios" at bounding box center [50, 119] width 101 height 19
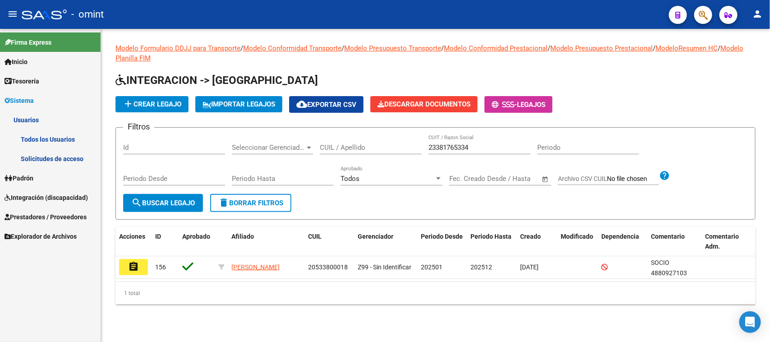
click at [44, 157] on link "Solicitudes de acceso" at bounding box center [50, 158] width 101 height 19
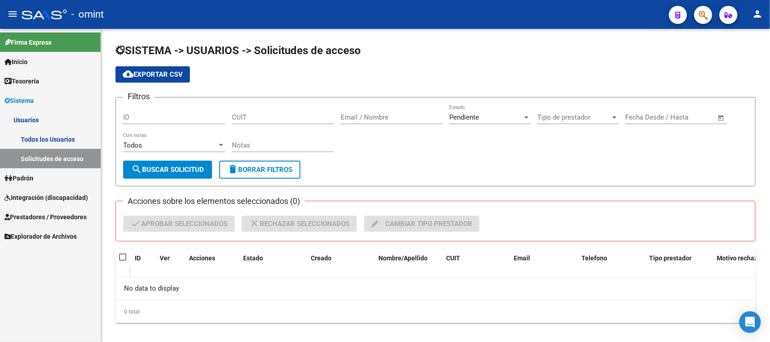
click at [43, 134] on link "Todos los Usuarios" at bounding box center [50, 138] width 101 height 19
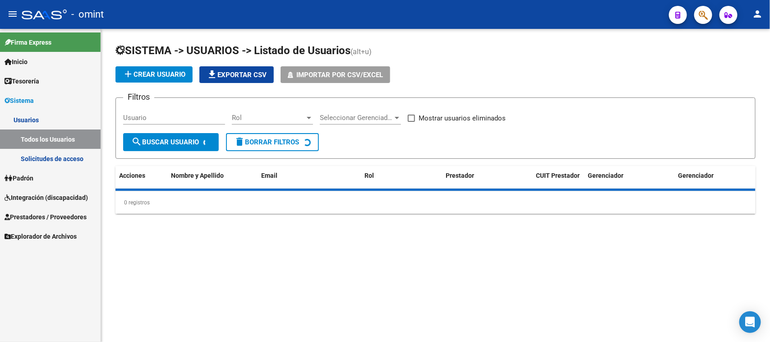
click at [155, 118] on input "Usuario" at bounding box center [174, 118] width 102 height 8
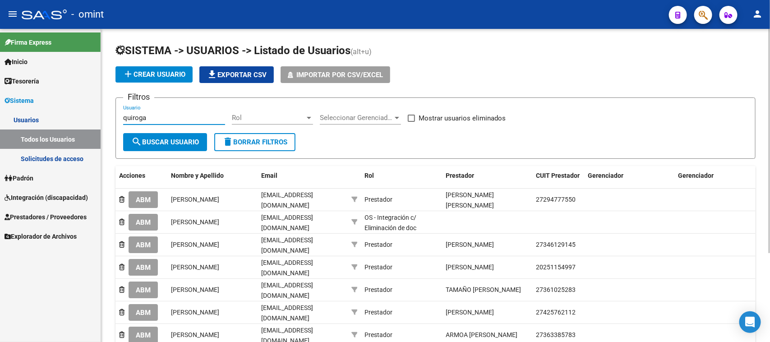
type input "quiroga"
click at [170, 136] on button "search Buscar Usuario" at bounding box center [165, 142] width 84 height 18
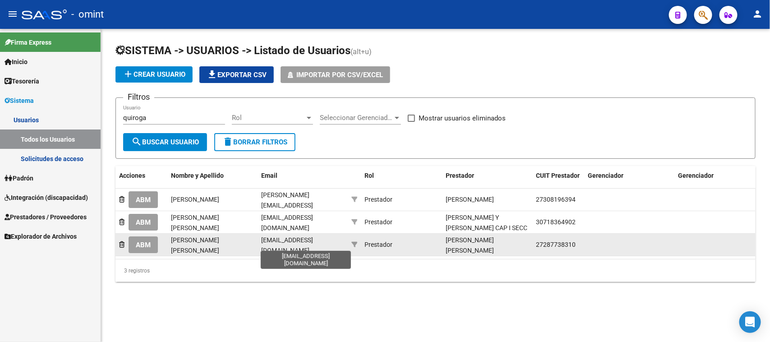
click at [305, 243] on span "[EMAIL_ADDRESS][DOMAIN_NAME]" at bounding box center [287, 245] width 52 height 18
copy span "[EMAIL_ADDRESS][DOMAIN_NAME]"
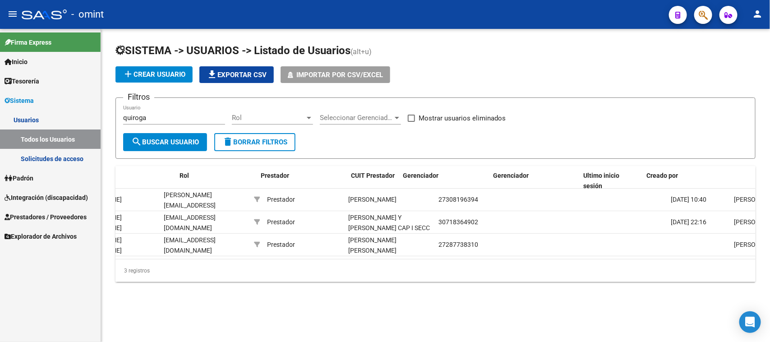
scroll to position [0, 185]
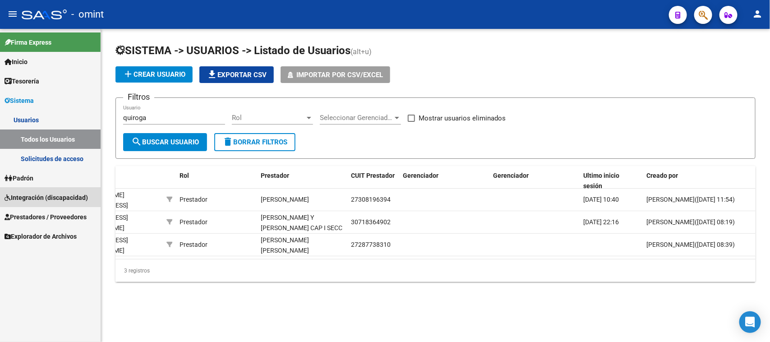
click at [61, 195] on span "Integración (discapacidad)" at bounding box center [46, 198] width 83 height 10
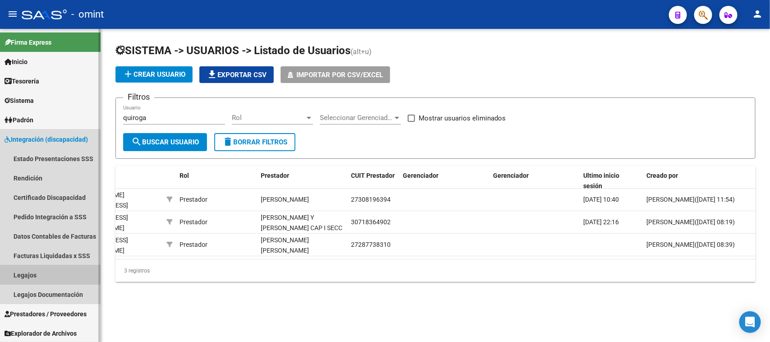
click at [42, 271] on link "Legajos" at bounding box center [50, 274] width 101 height 19
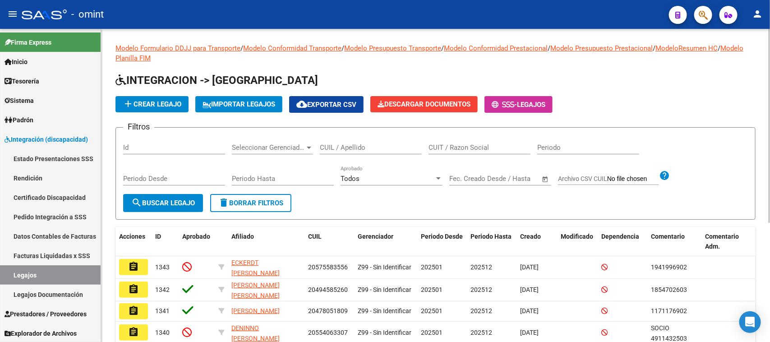
click at [339, 144] on input "CUIL / Apellido" at bounding box center [371, 147] width 102 height 8
type input "OCHOA"
click at [161, 199] on span "search Buscar Legajo" at bounding box center [163, 203] width 64 height 8
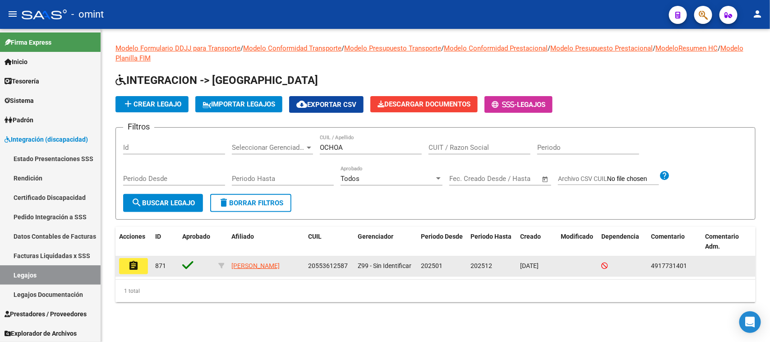
click at [140, 263] on button "assignment" at bounding box center [133, 266] width 29 height 16
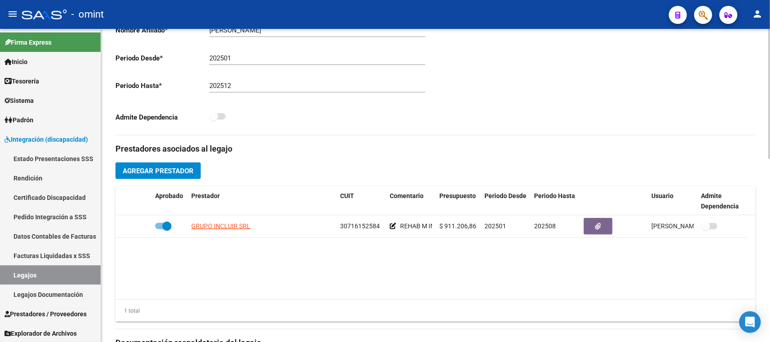
scroll to position [169, 0]
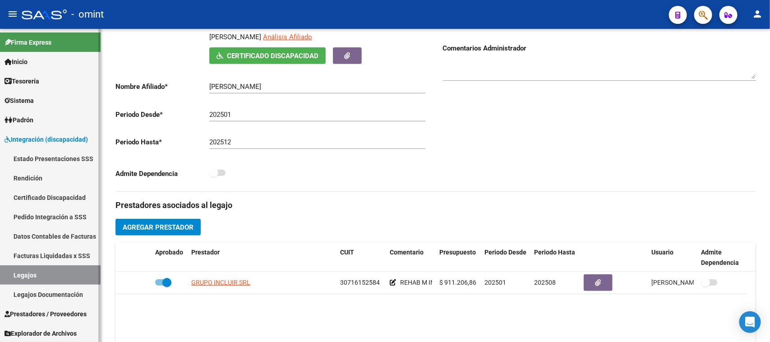
click at [91, 259] on link "Facturas Liquidadas x SSS" at bounding box center [50, 255] width 101 height 19
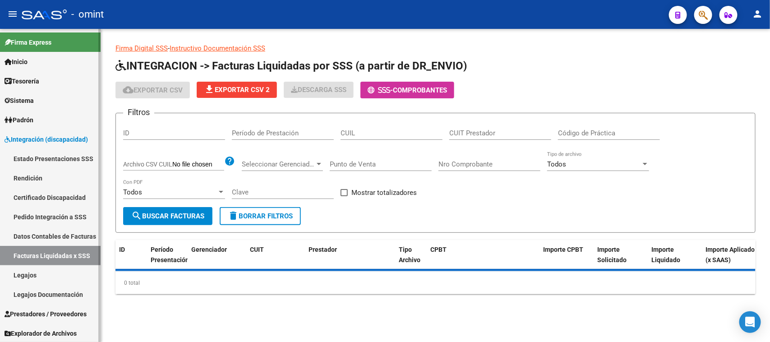
click at [82, 272] on link "Legajos" at bounding box center [50, 274] width 101 height 19
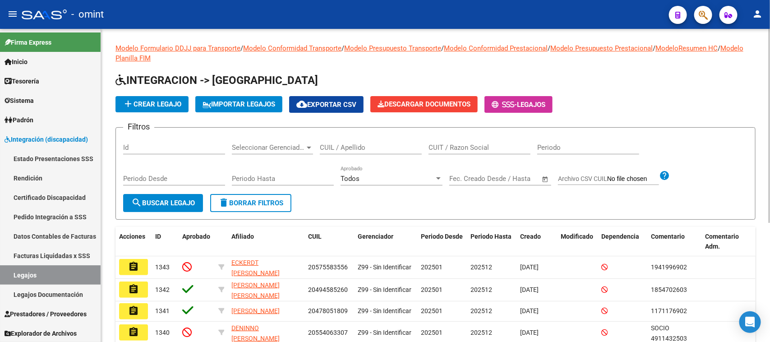
click at [349, 145] on input "CUIL / Apellido" at bounding box center [371, 147] width 102 height 8
type input "BERTAN"
click at [150, 204] on span "search Buscar Legajo" at bounding box center [163, 203] width 64 height 8
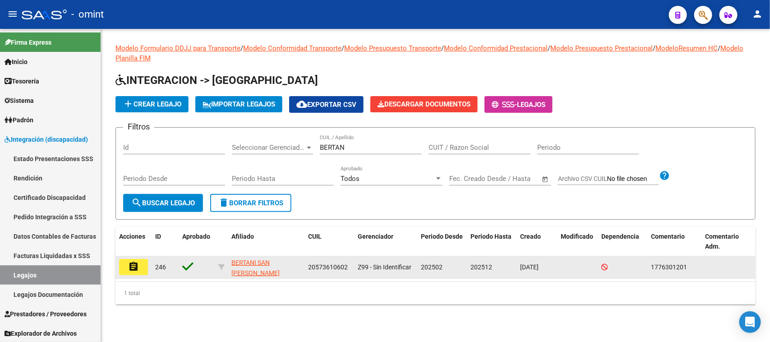
click at [144, 266] on button "assignment" at bounding box center [133, 267] width 29 height 16
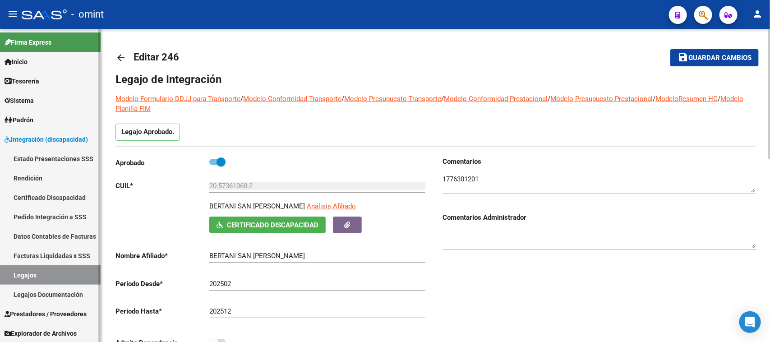
click at [86, 272] on link "Legajos" at bounding box center [50, 274] width 101 height 19
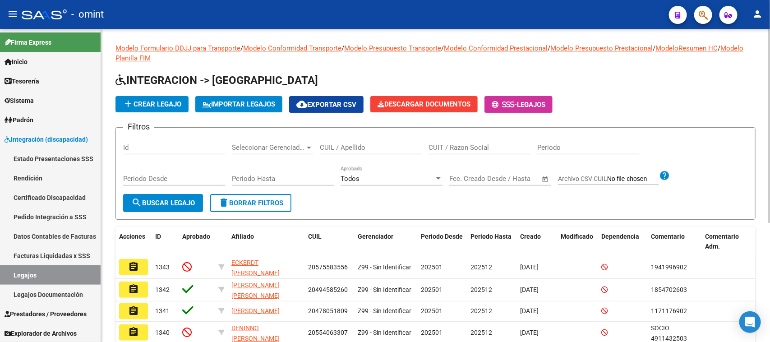
click at [373, 141] on div "CUIL / Apellido" at bounding box center [371, 144] width 102 height 19
click at [157, 208] on button "search Buscar Legajo" at bounding box center [163, 203] width 80 height 18
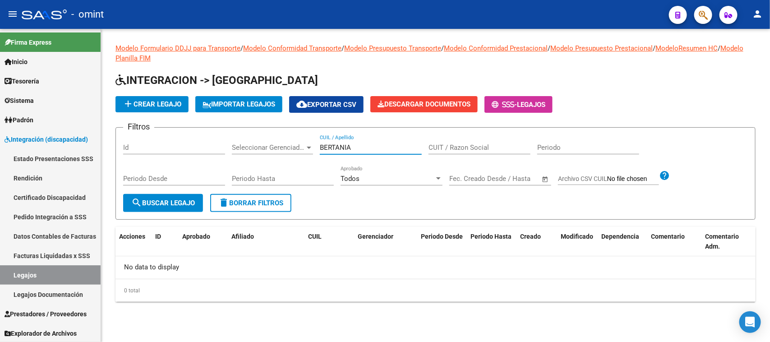
drag, startPoint x: 378, startPoint y: 148, endPoint x: 259, endPoint y: 156, distance: 118.5
click at [259, 154] on div "Filtros Id Seleccionar Gerenciador Seleccionar Gerenciador BERTANIA CUIL / Apel…" at bounding box center [435, 164] width 625 height 59
type input "[PERSON_NAME]"
click at [188, 195] on button "search Buscar Legajo" at bounding box center [163, 203] width 80 height 18
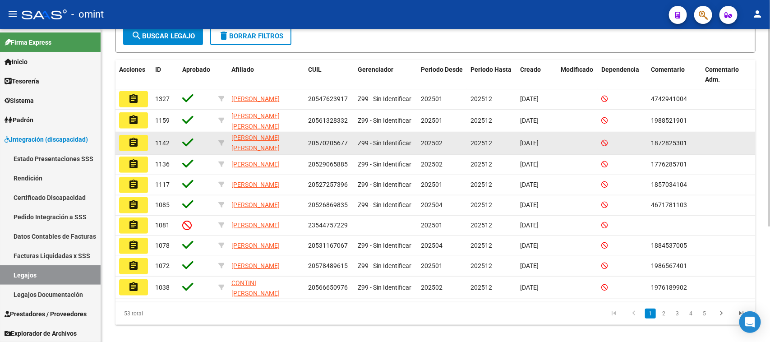
scroll to position [169, 0]
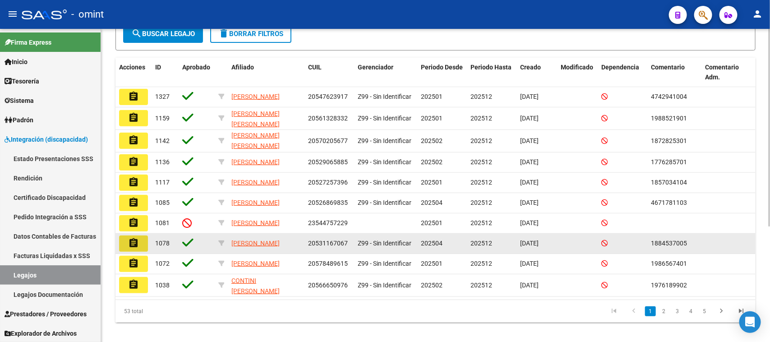
click at [142, 243] on button "assignment" at bounding box center [133, 244] width 29 height 16
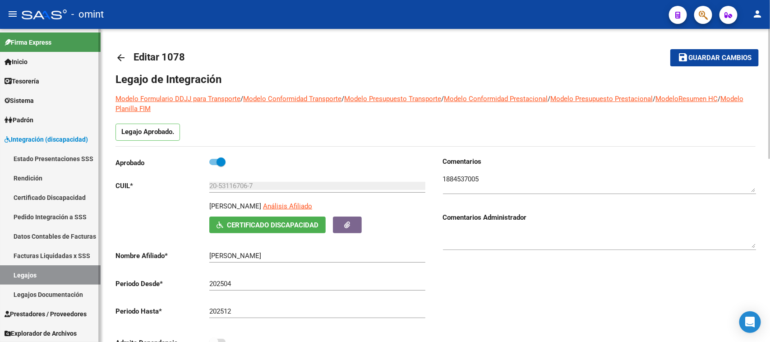
click at [37, 272] on link "Legajos" at bounding box center [50, 274] width 101 height 19
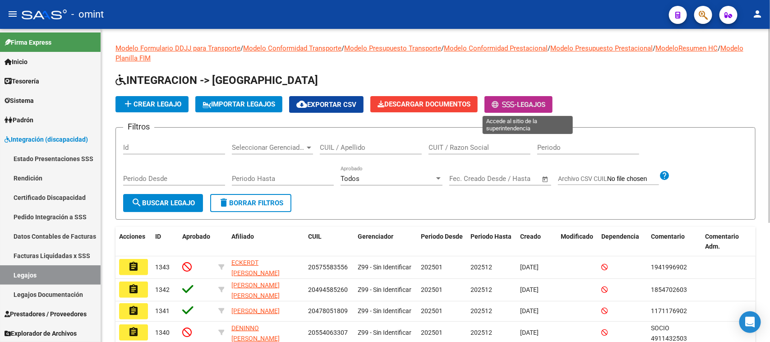
click at [553, 97] on button "- Legajos" at bounding box center [519, 104] width 68 height 17
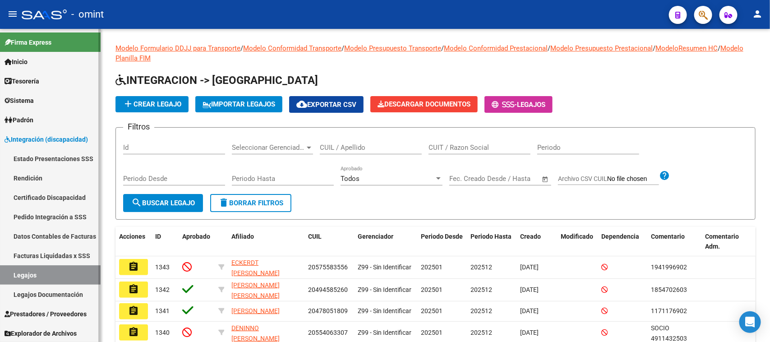
click at [66, 276] on link "Legajos" at bounding box center [50, 274] width 101 height 19
click at [341, 143] on input "CUIL / Apellido" at bounding box center [371, 147] width 102 height 8
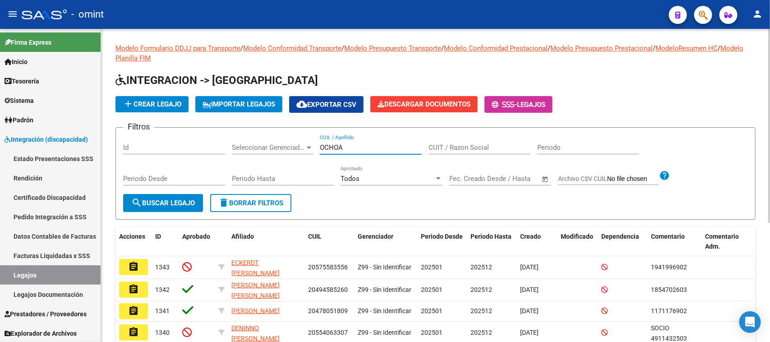
type input "OCHOA"
click at [159, 206] on button "search Buscar Legajo" at bounding box center [163, 203] width 80 height 18
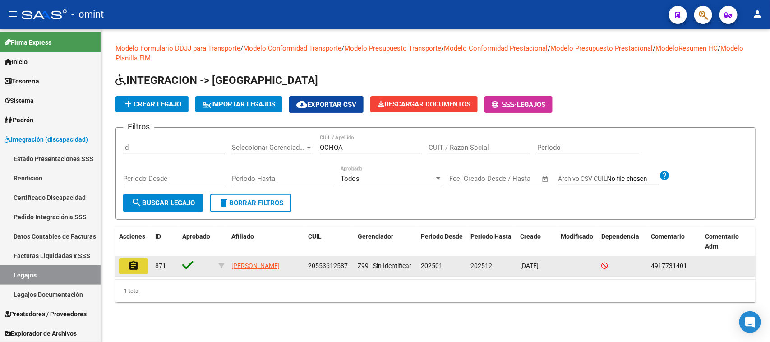
click at [139, 270] on button "assignment" at bounding box center [133, 266] width 29 height 16
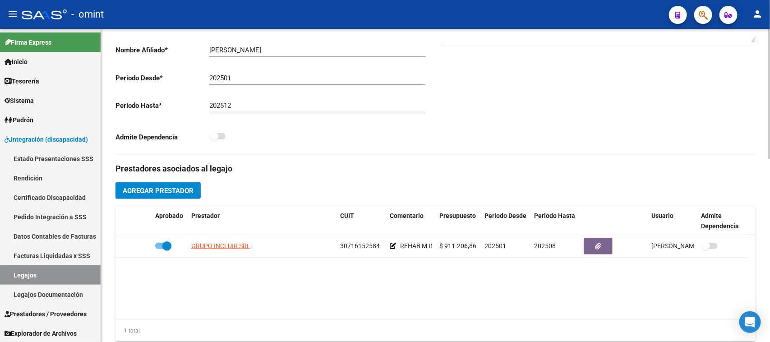
scroll to position [104, 0]
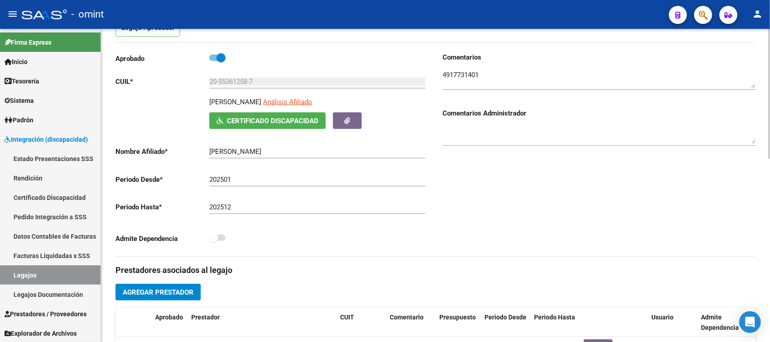
click at [466, 79] on textarea at bounding box center [599, 79] width 313 height 18
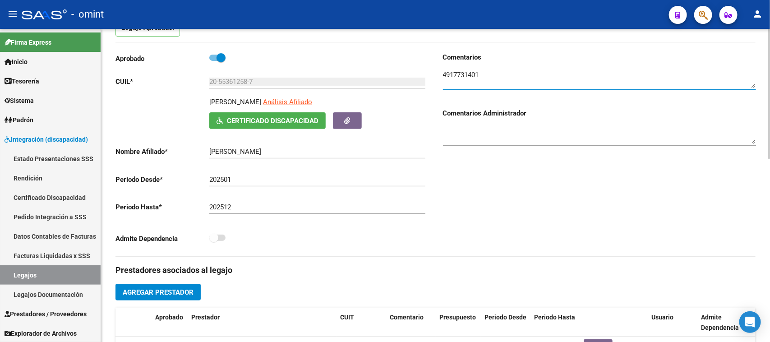
click at [466, 79] on textarea at bounding box center [599, 79] width 313 height 18
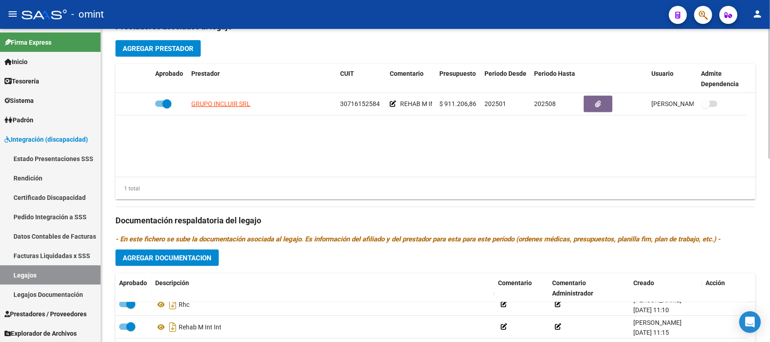
scroll to position [443, 0]
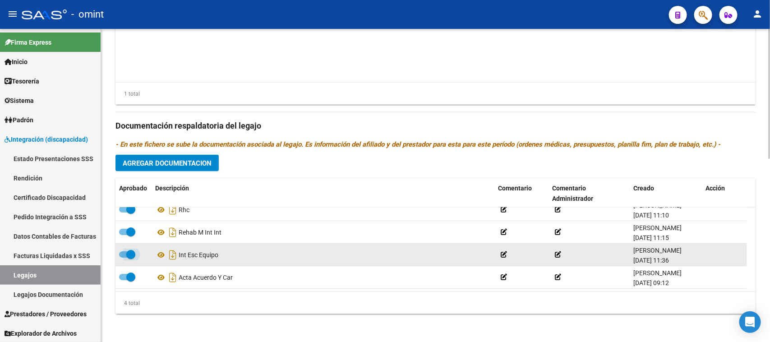
click at [124, 255] on span at bounding box center [127, 254] width 16 height 6
click at [124, 258] on input "checkbox" at bounding box center [123, 258] width 0 height 0
checkbox input "false"
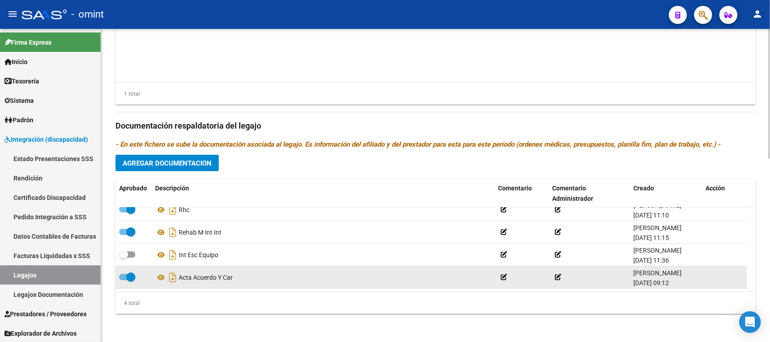
click at [127, 277] on span at bounding box center [130, 277] width 9 height 9
click at [124, 280] on input "checkbox" at bounding box center [123, 280] width 0 height 0
checkbox input "false"
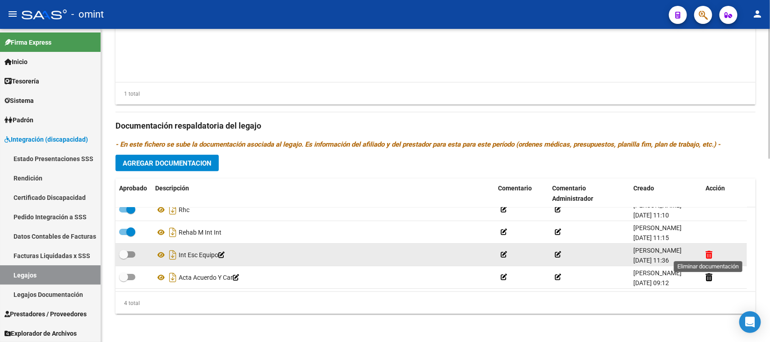
click at [707, 254] on icon at bounding box center [709, 254] width 7 height 9
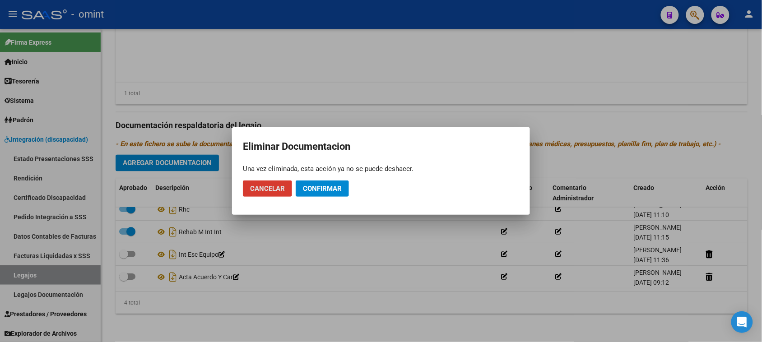
click at [323, 186] on span "Confirmar" at bounding box center [322, 189] width 39 height 8
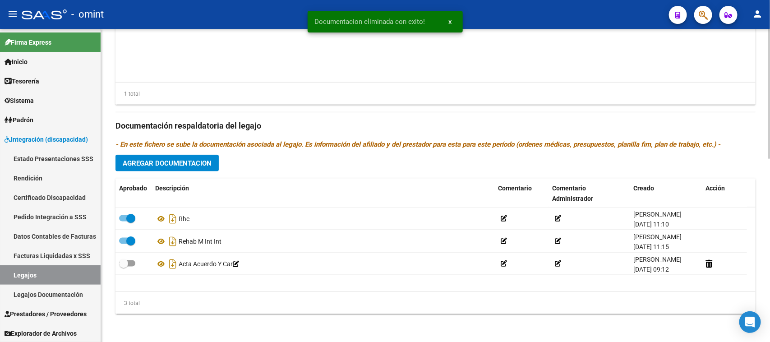
scroll to position [0, 0]
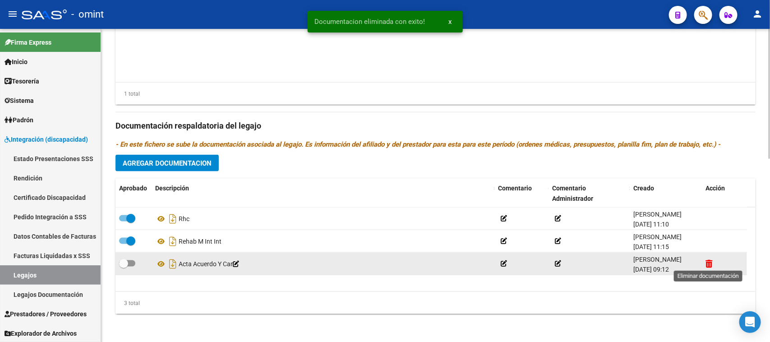
click at [707, 263] on icon at bounding box center [709, 263] width 7 height 9
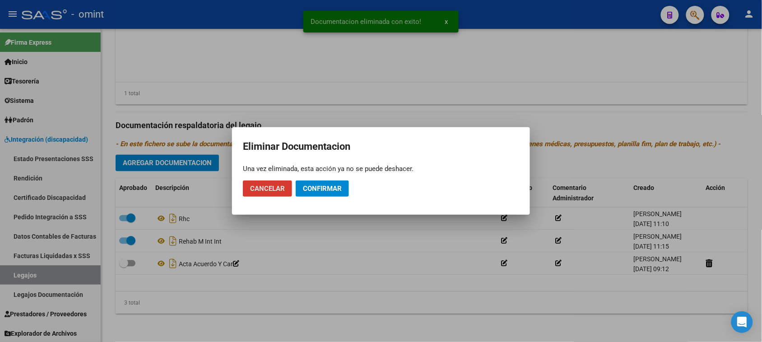
click at [318, 185] on span "Confirmar" at bounding box center [322, 189] width 39 height 8
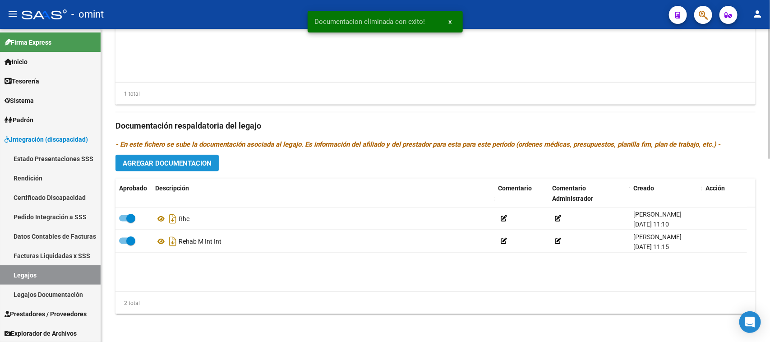
click at [201, 163] on span "Agregar Documentacion" at bounding box center [167, 163] width 89 height 8
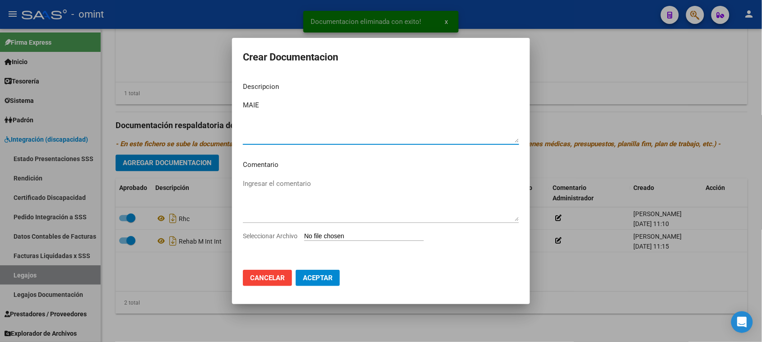
type textarea "MAIE"
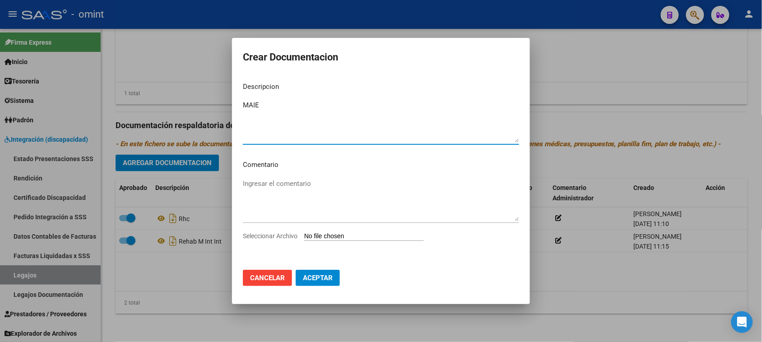
type input "C:\fakepath\MAIE.pdf"
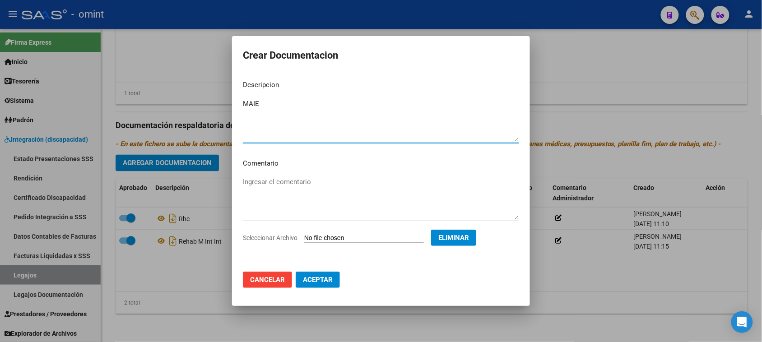
click at [323, 285] on button "Aceptar" at bounding box center [318, 280] width 44 height 16
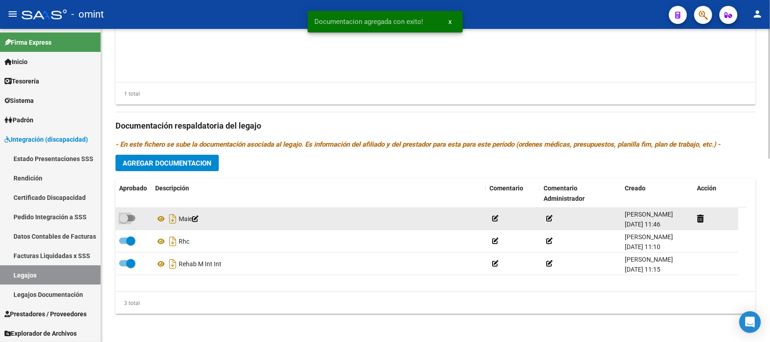
click at [129, 216] on span at bounding box center [127, 218] width 16 height 6
click at [124, 222] on input "checkbox" at bounding box center [123, 222] width 0 height 0
checkbox input "true"
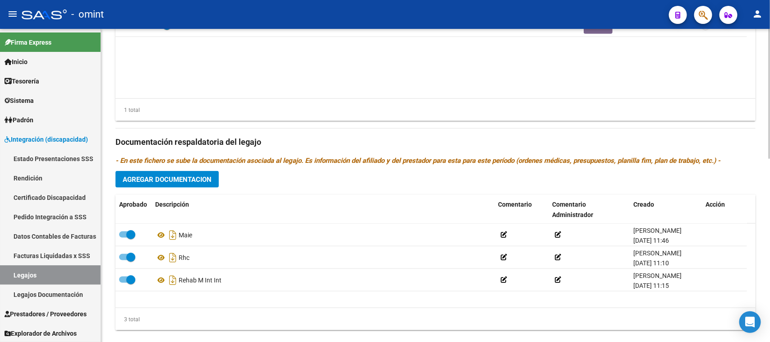
scroll to position [443, 0]
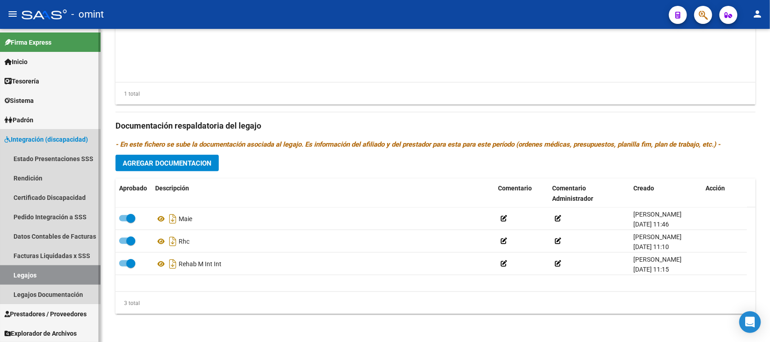
click at [74, 268] on link "Legajos" at bounding box center [50, 274] width 101 height 19
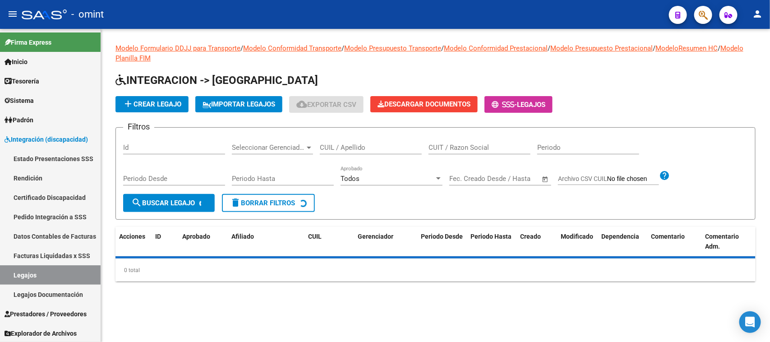
click at [368, 146] on input "CUIL / Apellido" at bounding box center [371, 147] width 102 height 8
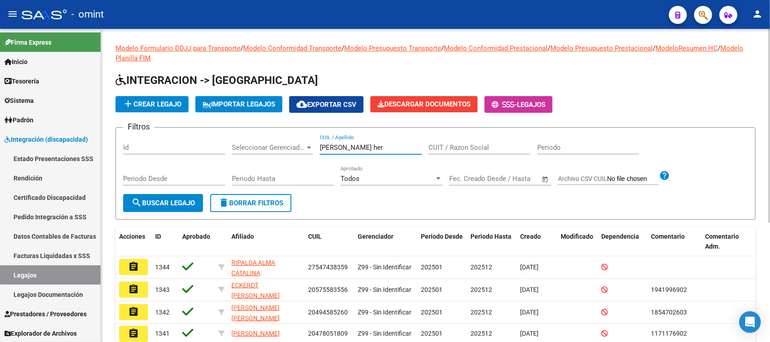
type input "[PERSON_NAME] her"
click at [188, 197] on button "search Buscar Legajo" at bounding box center [163, 203] width 80 height 18
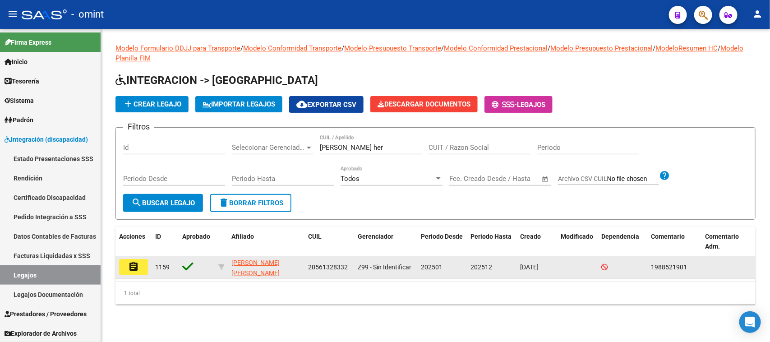
click at [131, 261] on mat-icon "assignment" at bounding box center [133, 266] width 11 height 11
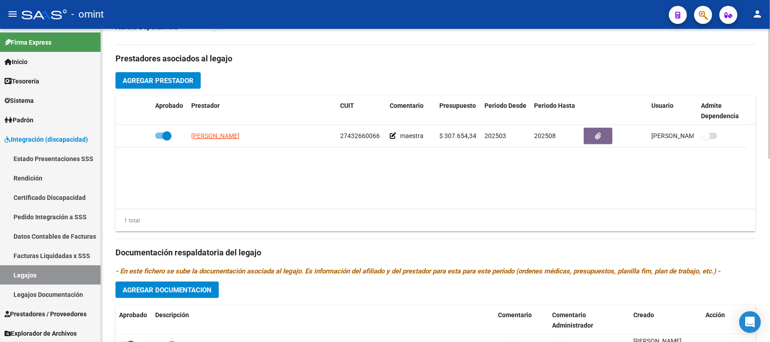
scroll to position [273, 0]
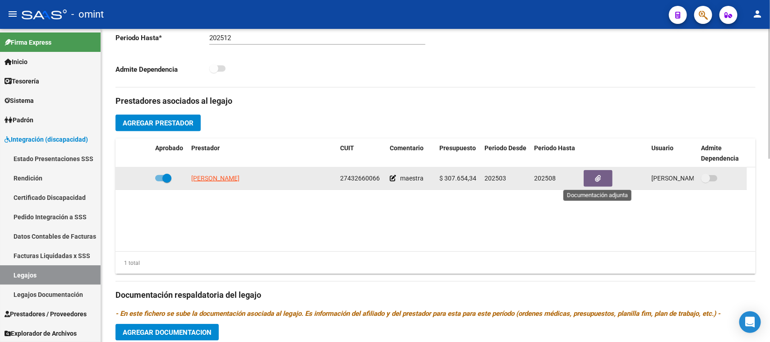
click at [593, 174] on button "button" at bounding box center [598, 178] width 29 height 17
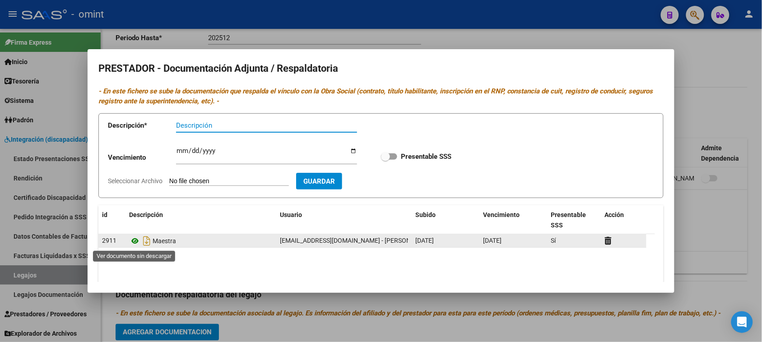
click at [137, 240] on icon at bounding box center [135, 241] width 12 height 11
